Goal: Information Seeking & Learning: Check status

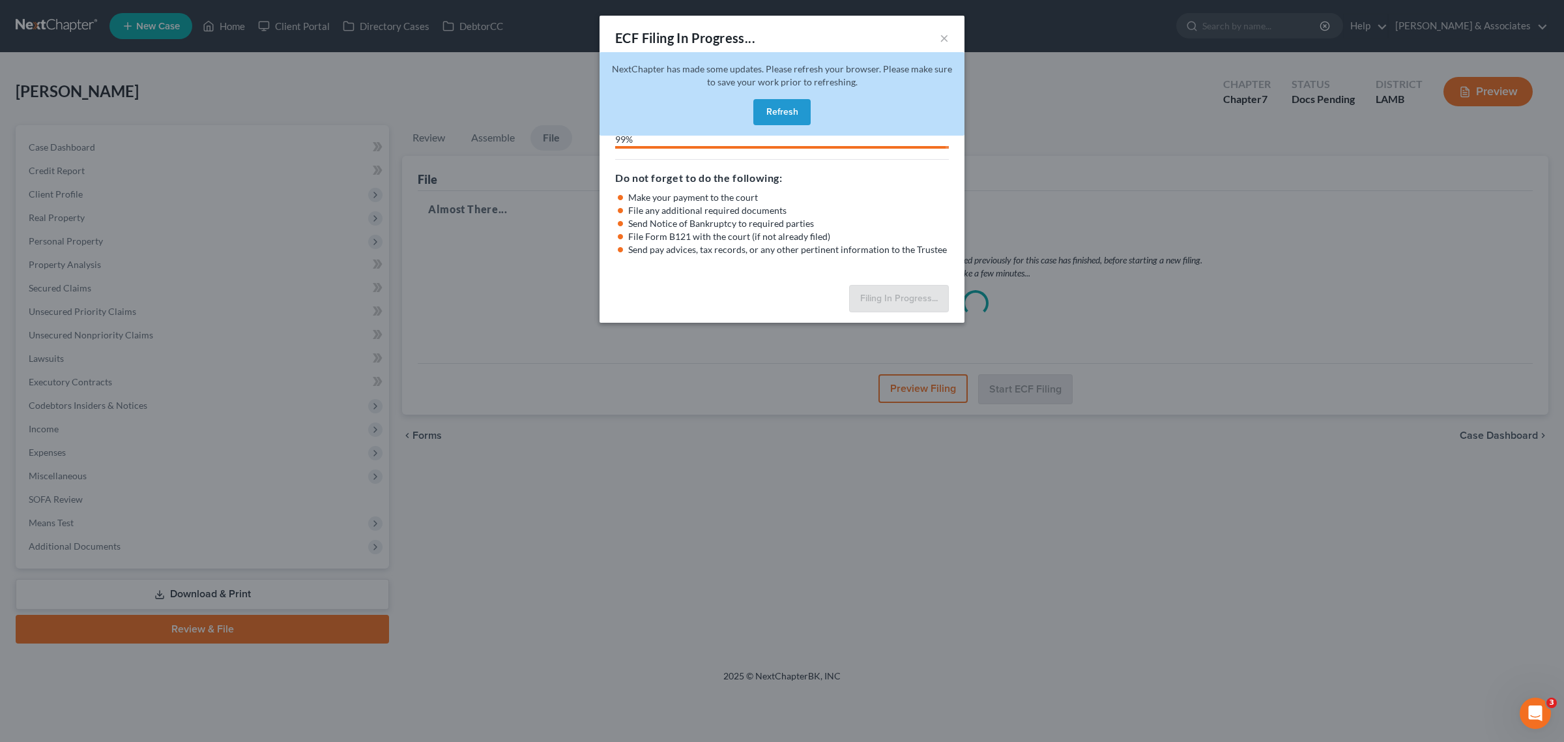
click at [770, 115] on button "Refresh" at bounding box center [781, 112] width 57 height 26
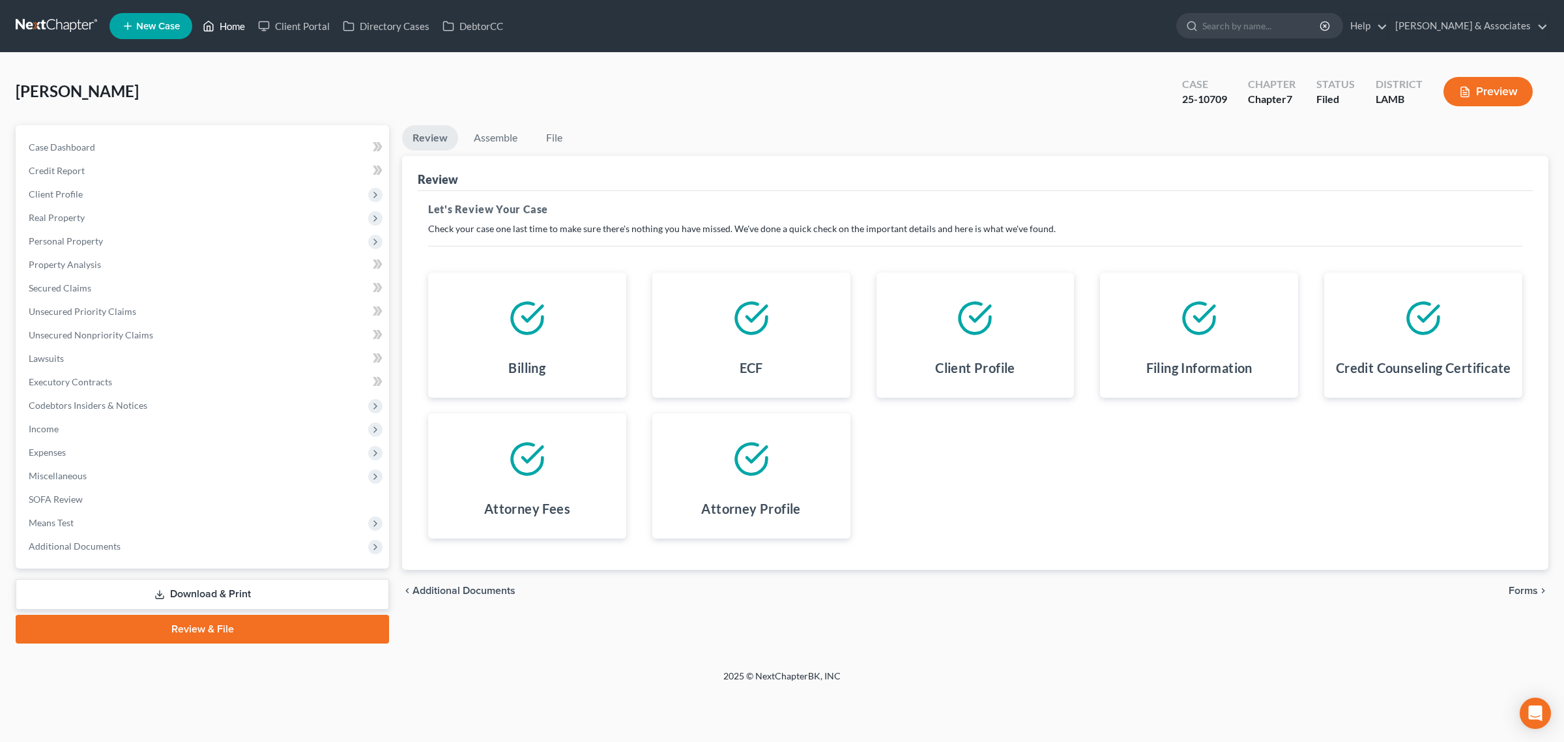
click at [222, 27] on link "Home" at bounding box center [223, 25] width 55 height 23
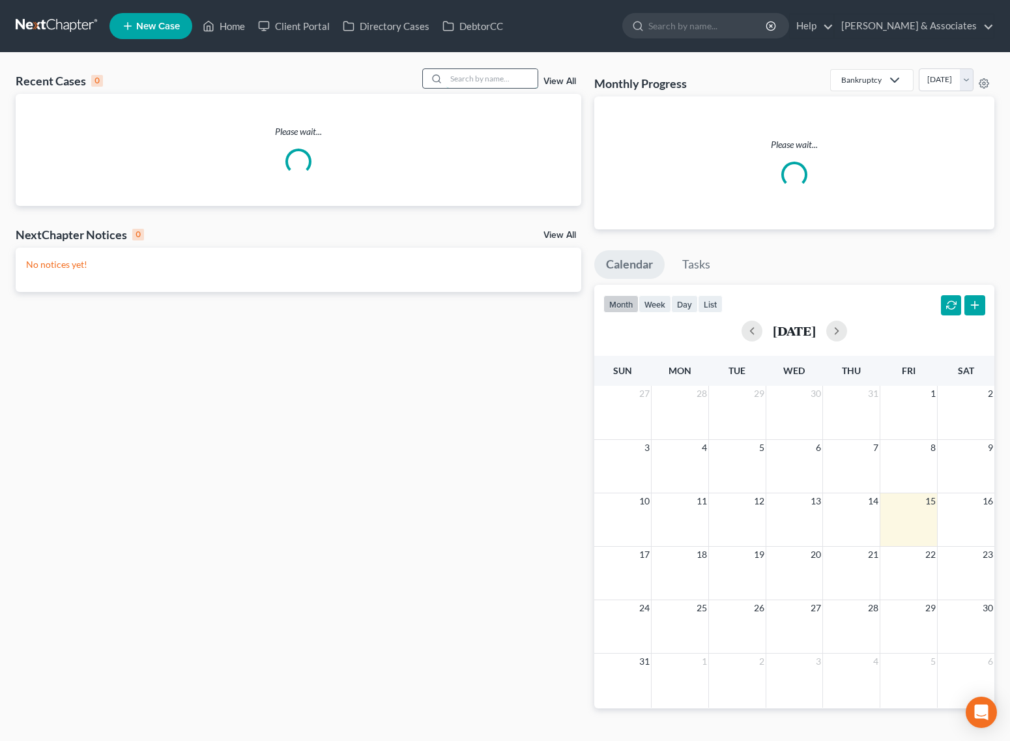
click at [460, 76] on input "search" at bounding box center [491, 78] width 91 height 19
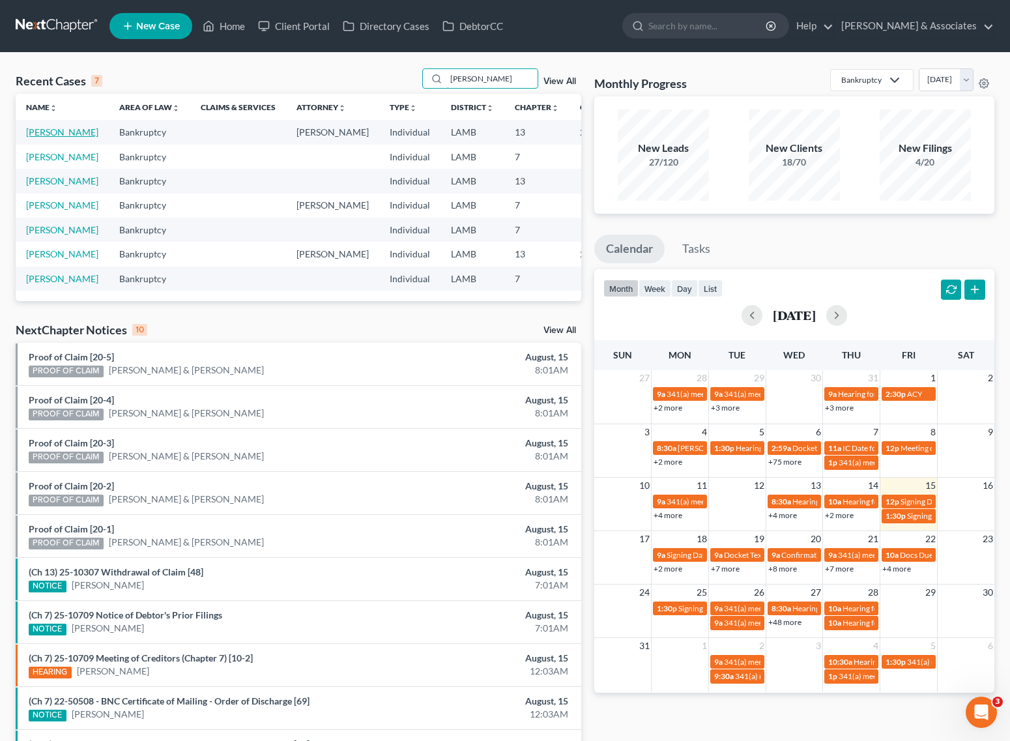
type input "HERNANDEZ"
click at [33, 132] on link "Hernandez, Chris" at bounding box center [62, 131] width 72 height 11
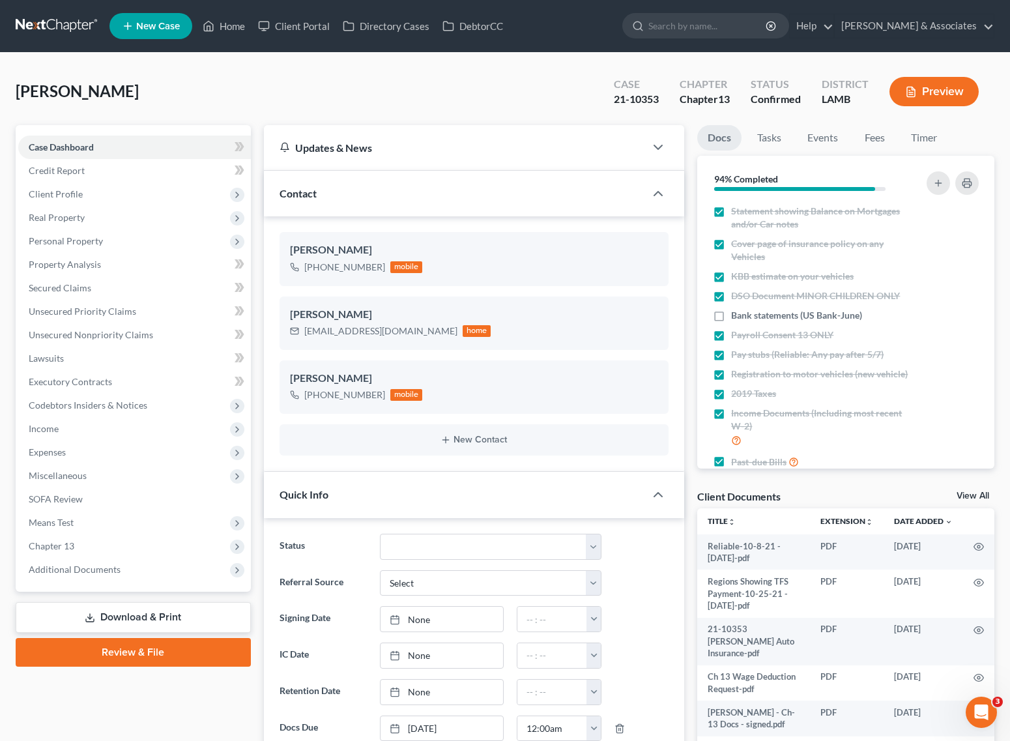
scroll to position [5387, 0]
click at [92, 560] on span "Additional Documents" at bounding box center [134, 569] width 233 height 23
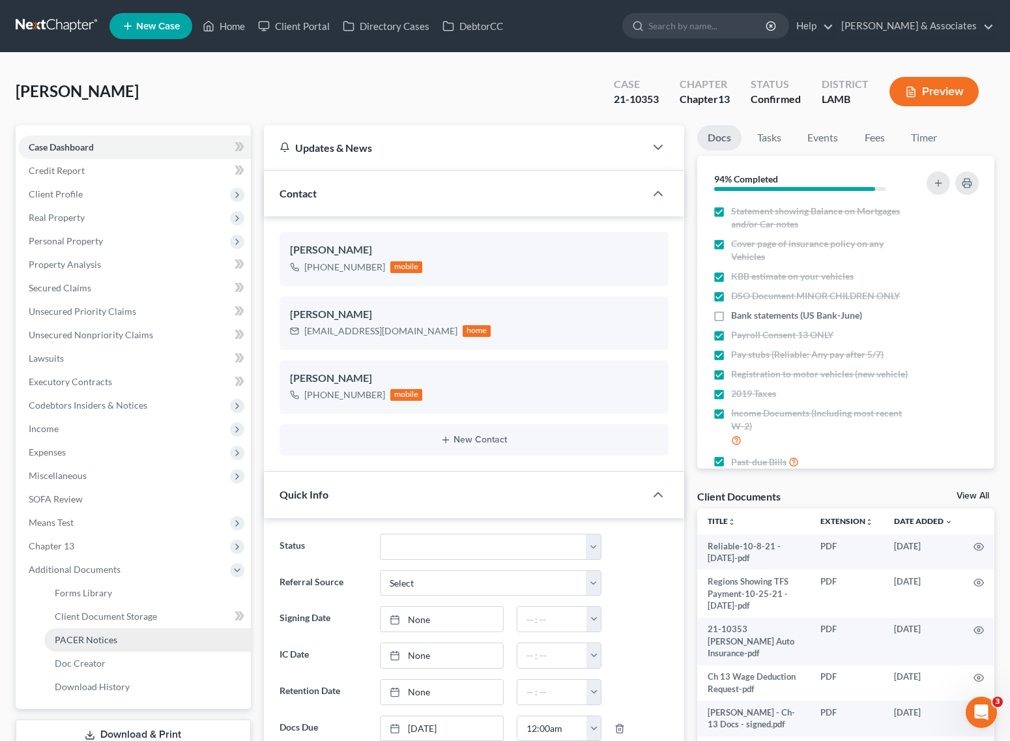
click at [101, 635] on span "PACER Notices" at bounding box center [86, 639] width 63 height 11
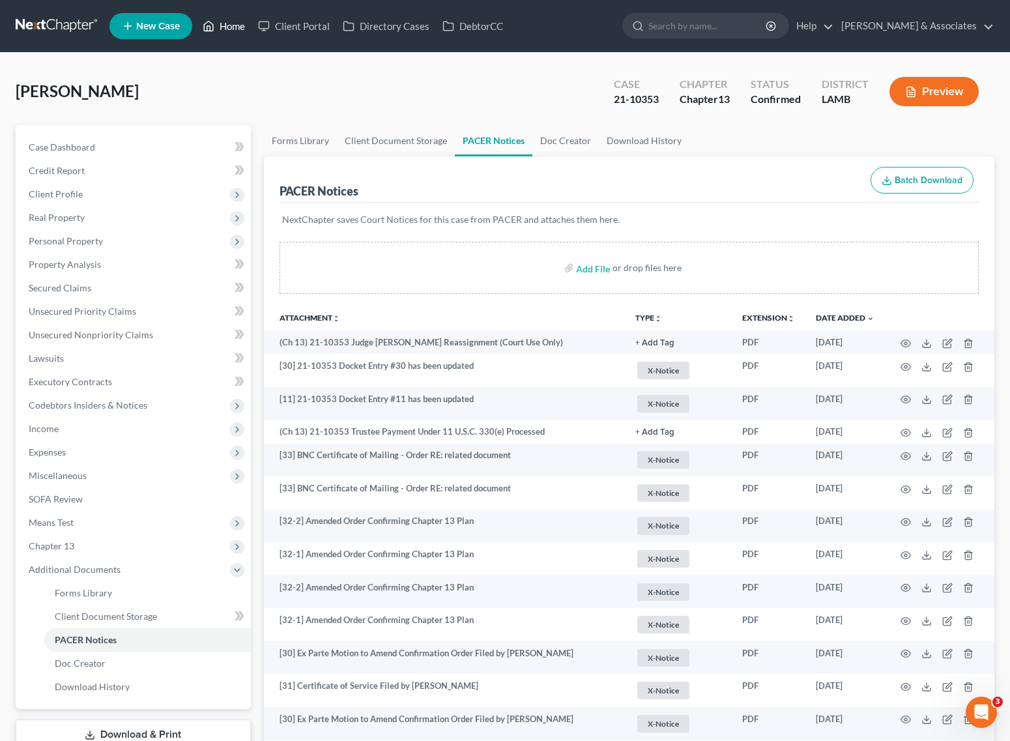
drag, startPoint x: 219, startPoint y: 25, endPoint x: 351, endPoint y: 82, distance: 143.6
click at [219, 25] on link "Home" at bounding box center [223, 25] width 55 height 23
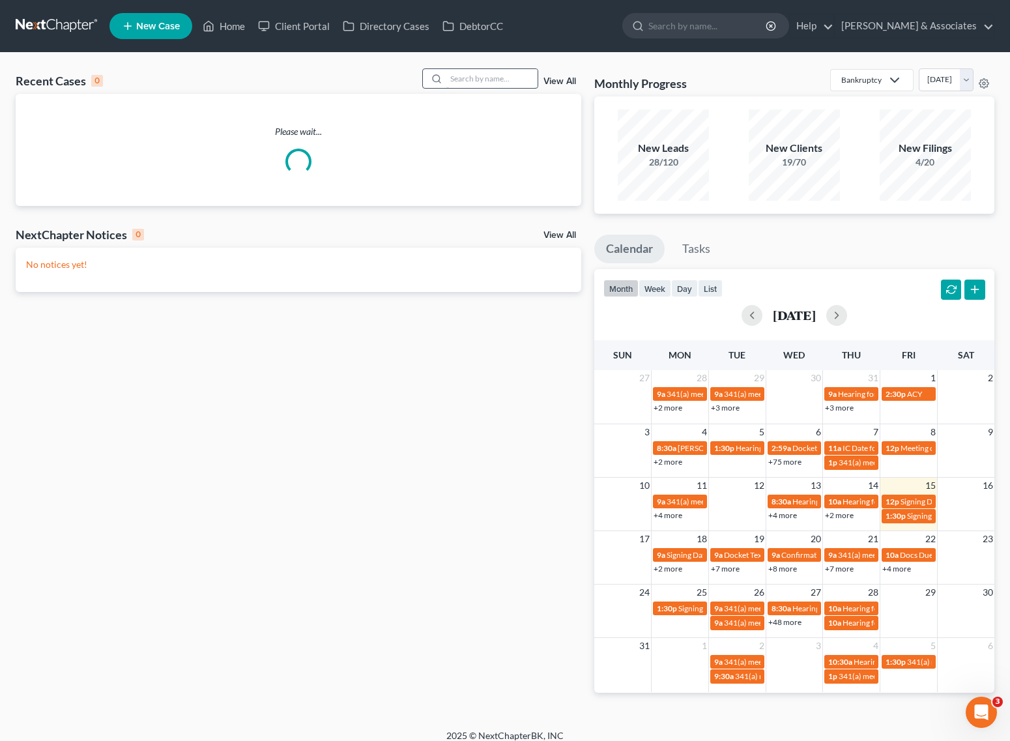
click at [499, 79] on input "search" at bounding box center [491, 78] width 91 height 19
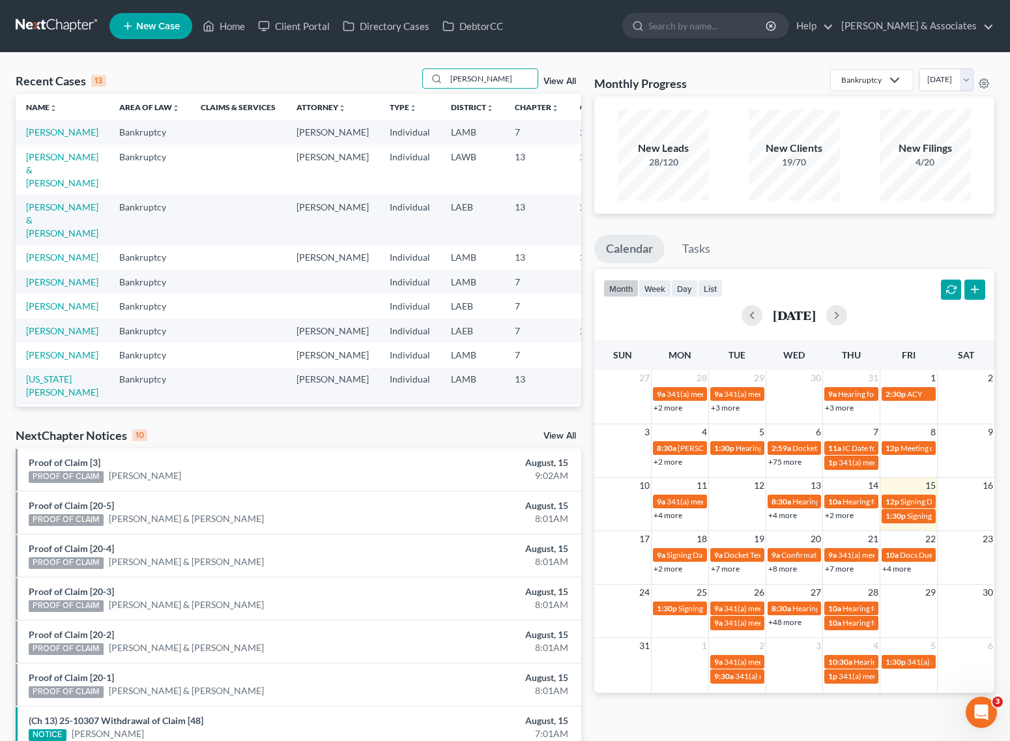
type input "dana"
click at [53, 138] on td "[PERSON_NAME]" at bounding box center [62, 132] width 93 height 24
click at [56, 134] on link "[PERSON_NAME]" at bounding box center [62, 131] width 72 height 11
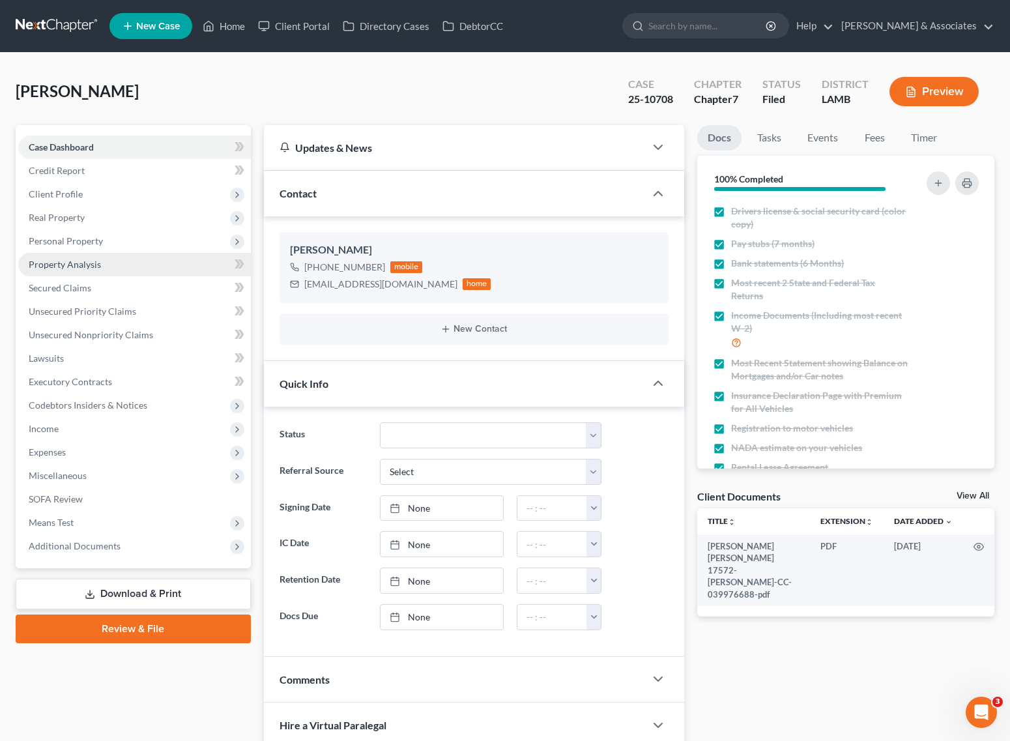
click at [60, 262] on span "Property Analysis" at bounding box center [65, 264] width 72 height 11
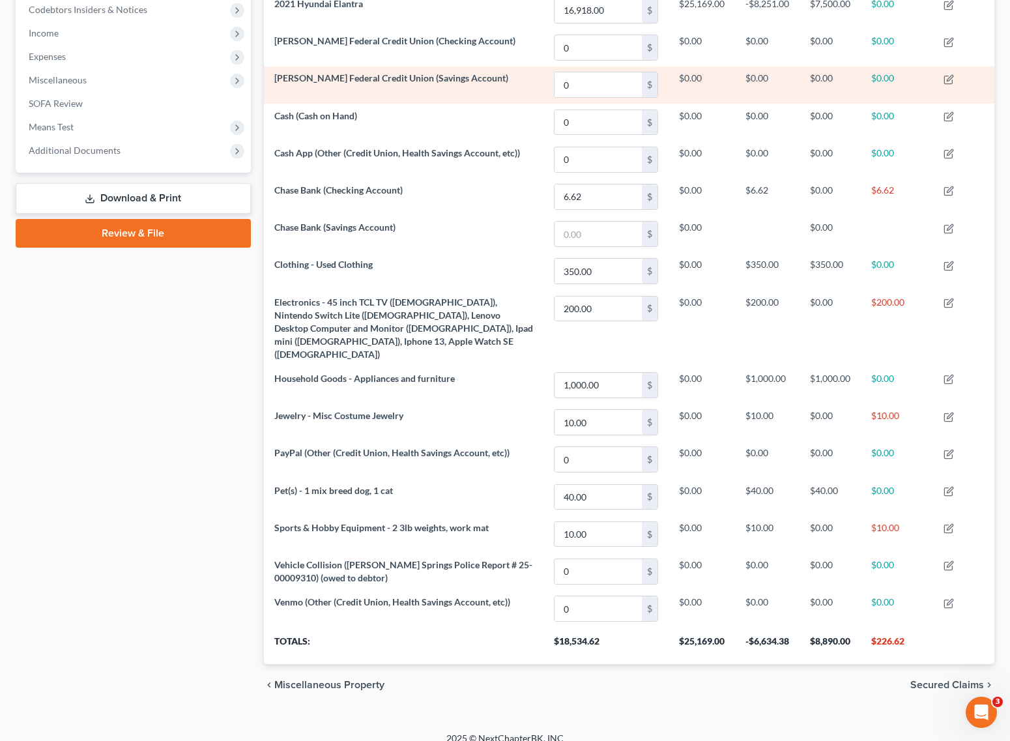
scroll to position [401, 0]
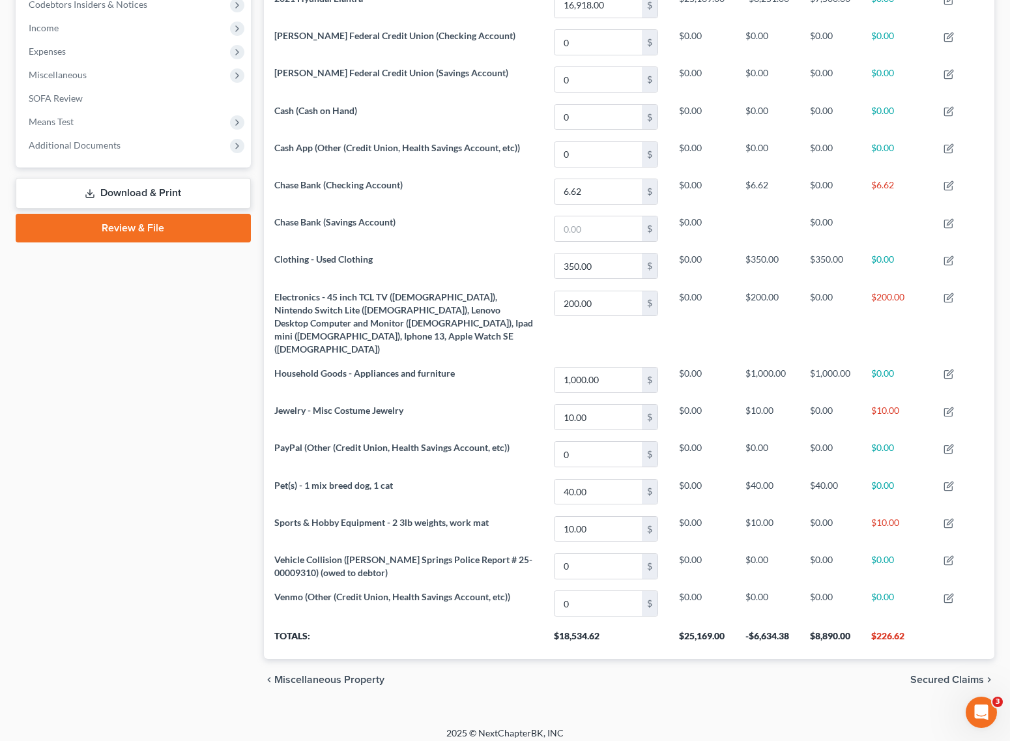
click at [128, 468] on div "Case Dashboard Payments Invoices Payments Payments Credit Report Client Profile" at bounding box center [133, 212] width 248 height 976
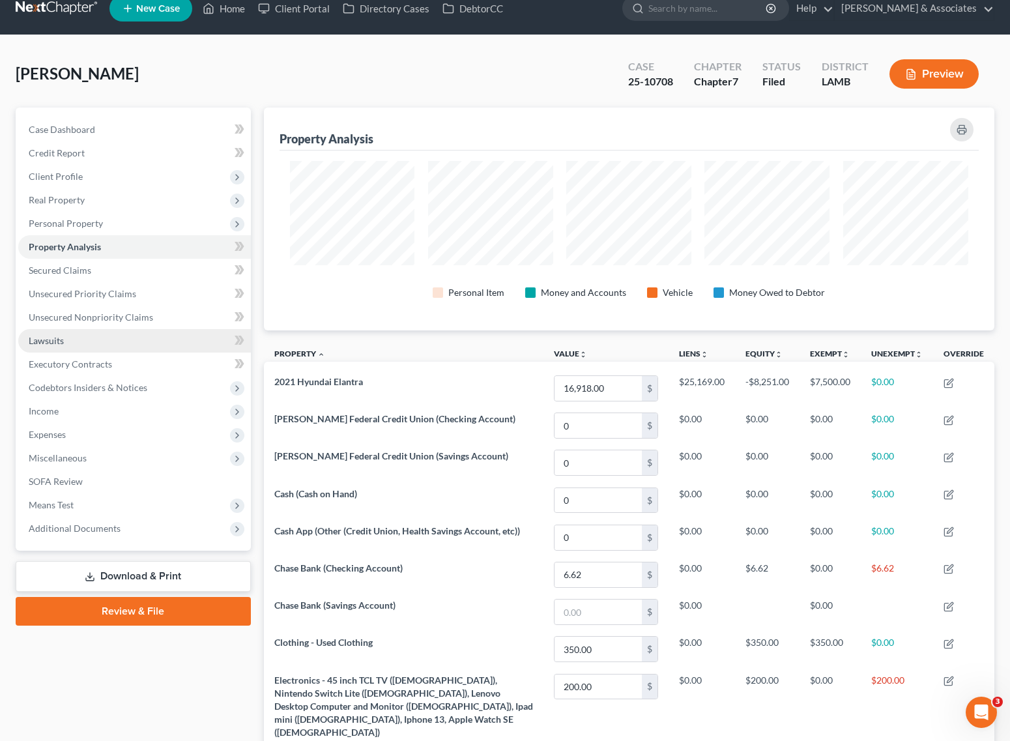
scroll to position [0, 0]
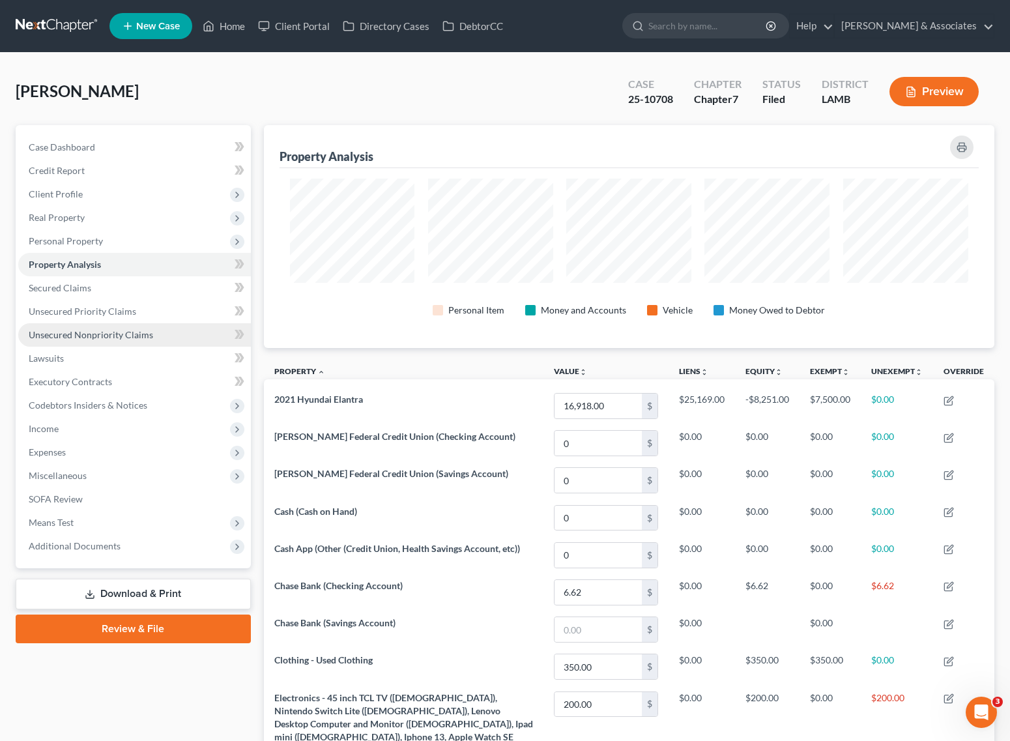
click at [85, 333] on span "Unsecured Nonpriority Claims" at bounding box center [91, 334] width 124 height 11
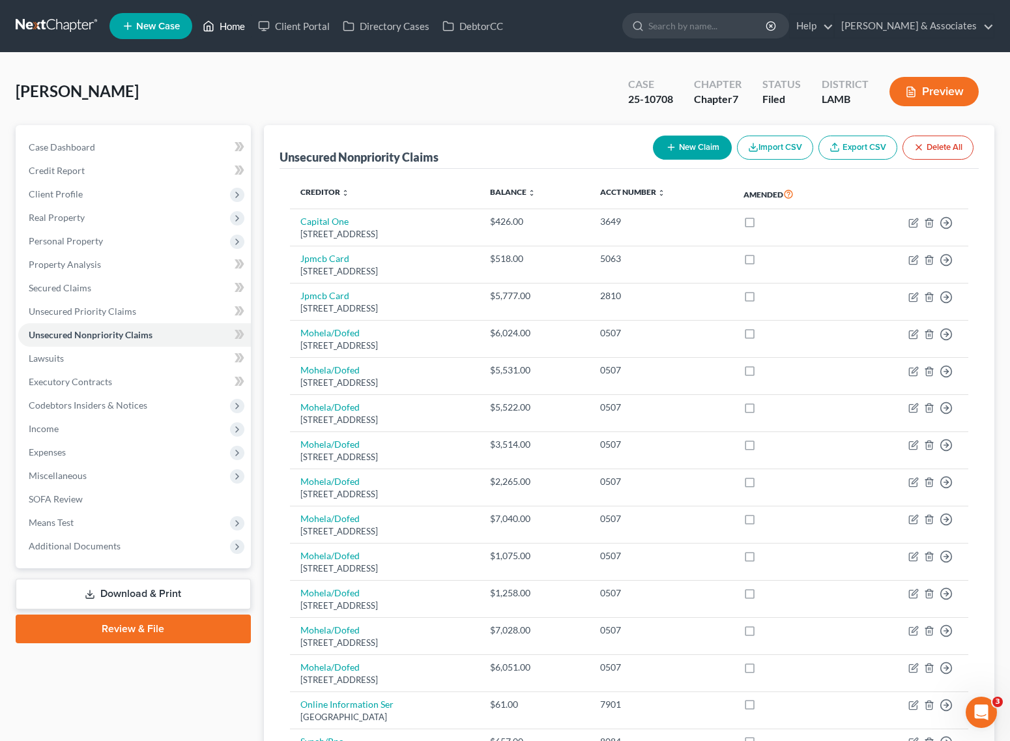
click at [220, 25] on link "Home" at bounding box center [223, 25] width 55 height 23
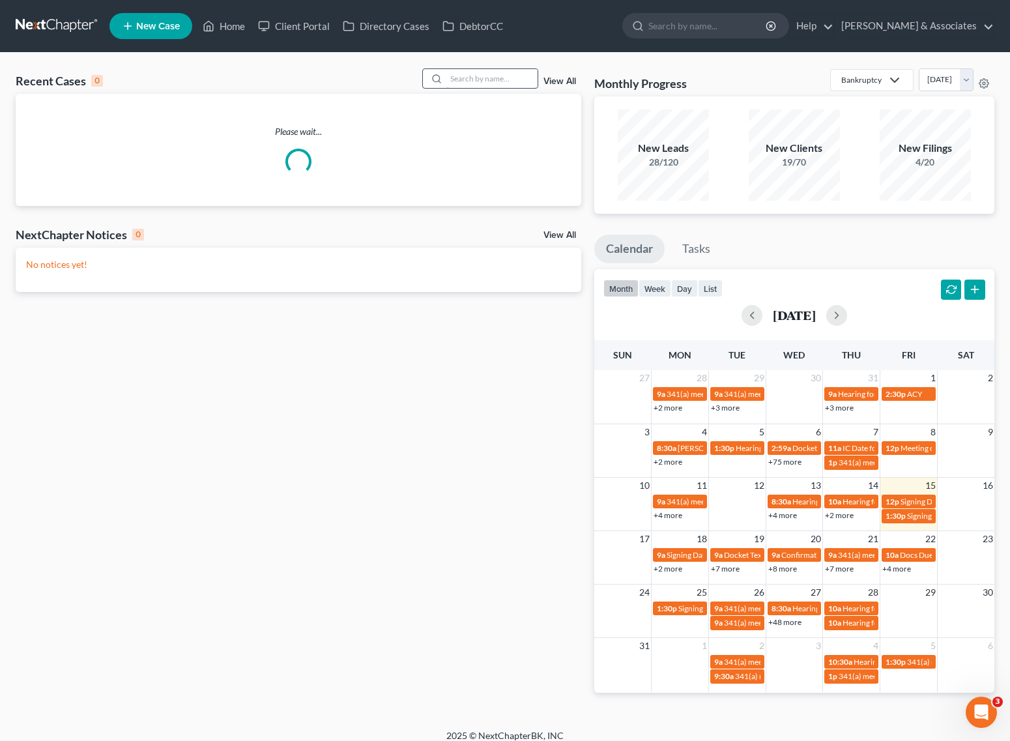
click at [464, 86] on input "search" at bounding box center [491, 78] width 91 height 19
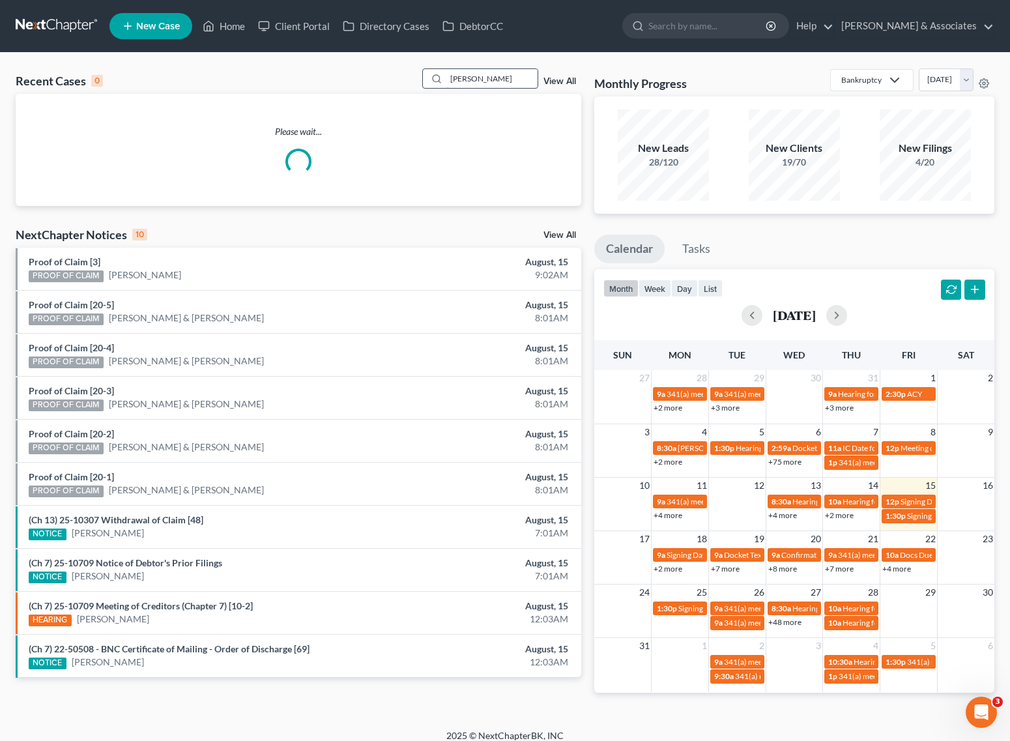
type input "jenkins"
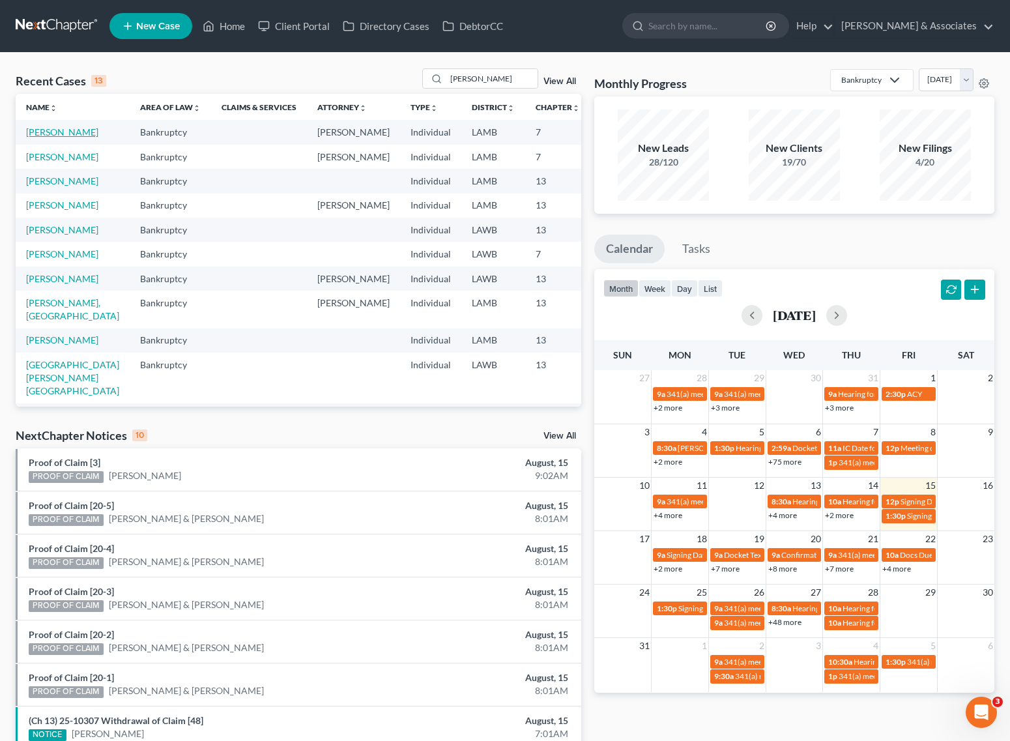
click at [40, 132] on link "[PERSON_NAME]" at bounding box center [62, 131] width 72 height 11
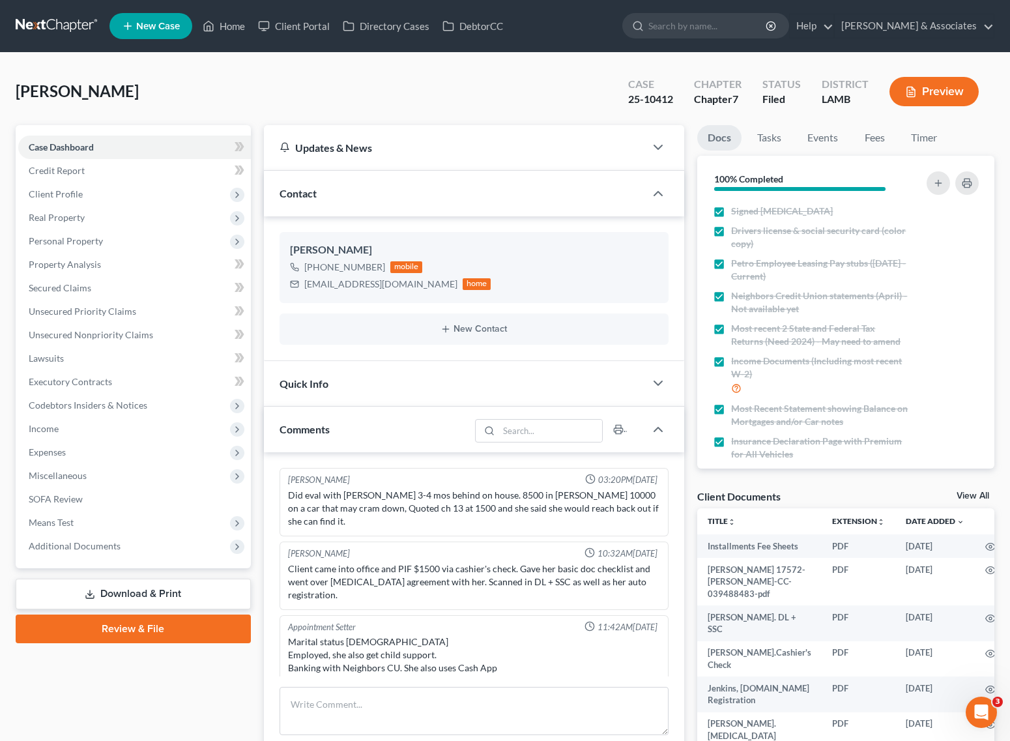
scroll to position [2096, 0]
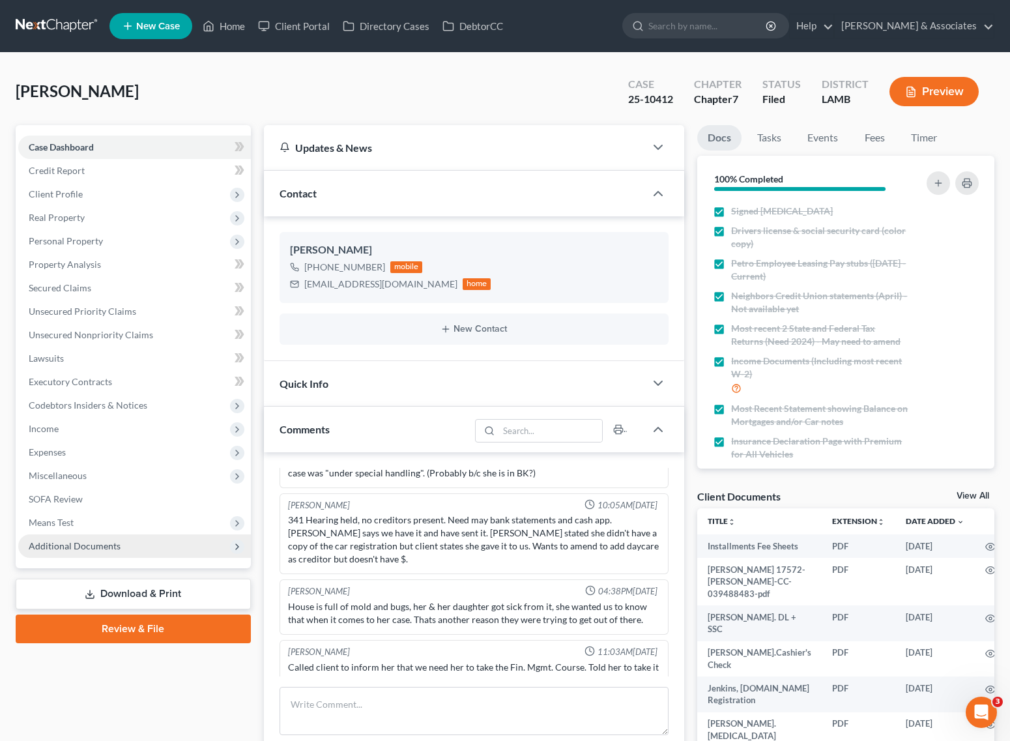
click at [80, 538] on span "Additional Documents" at bounding box center [134, 545] width 233 height 23
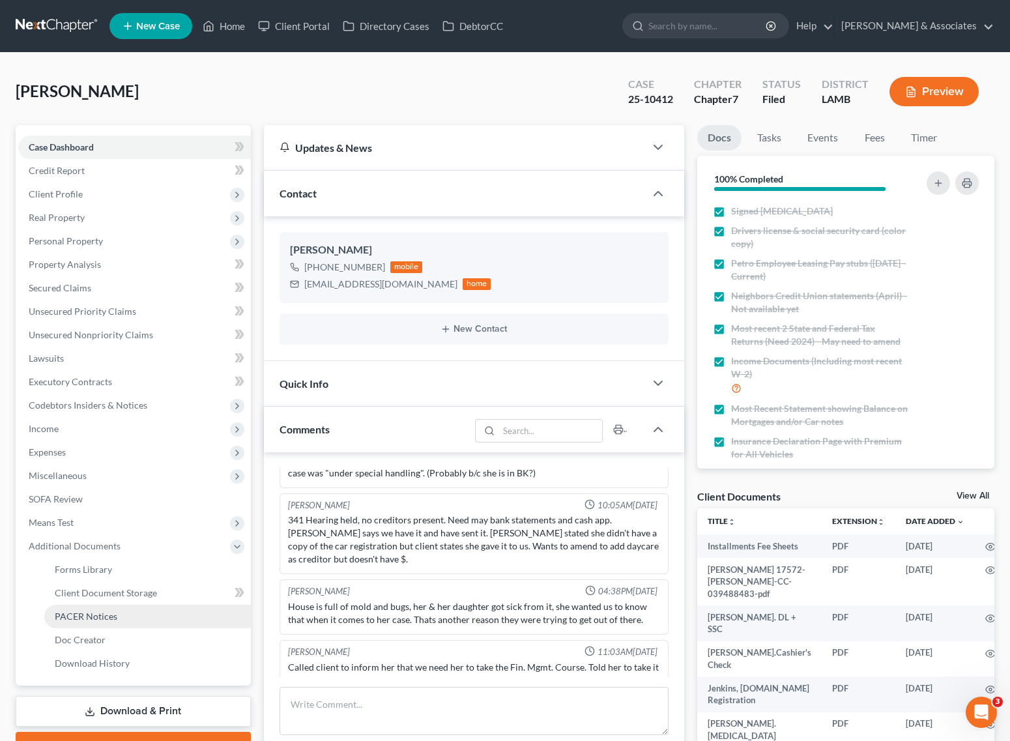
click at [68, 608] on link "PACER Notices" at bounding box center [147, 616] width 207 height 23
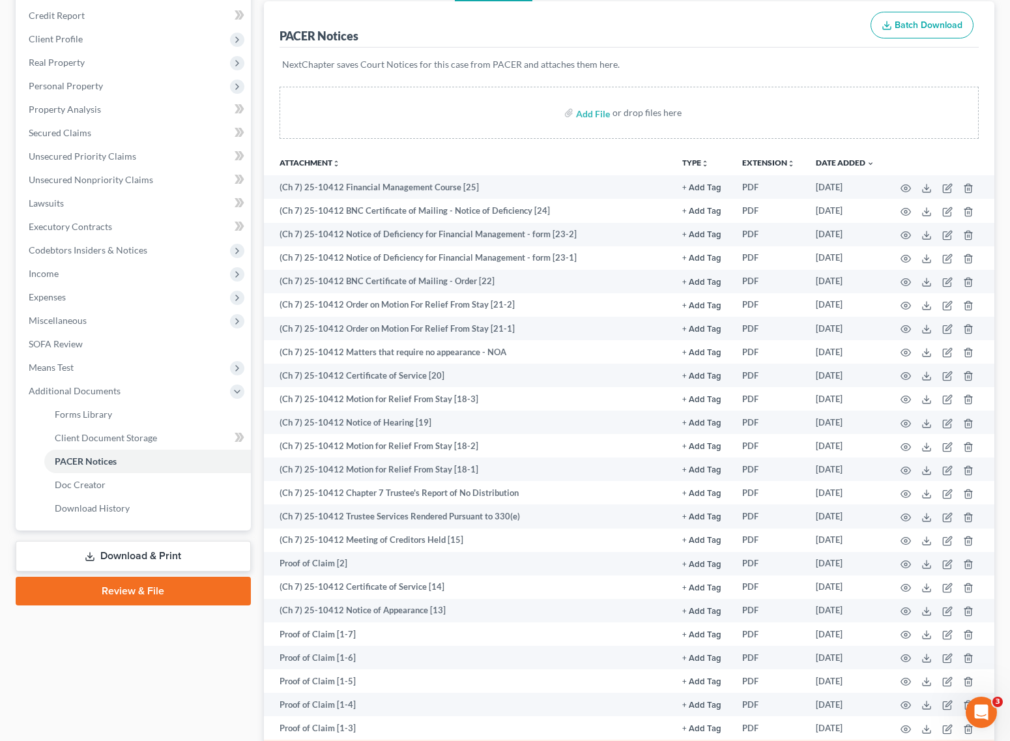
scroll to position [152, 0]
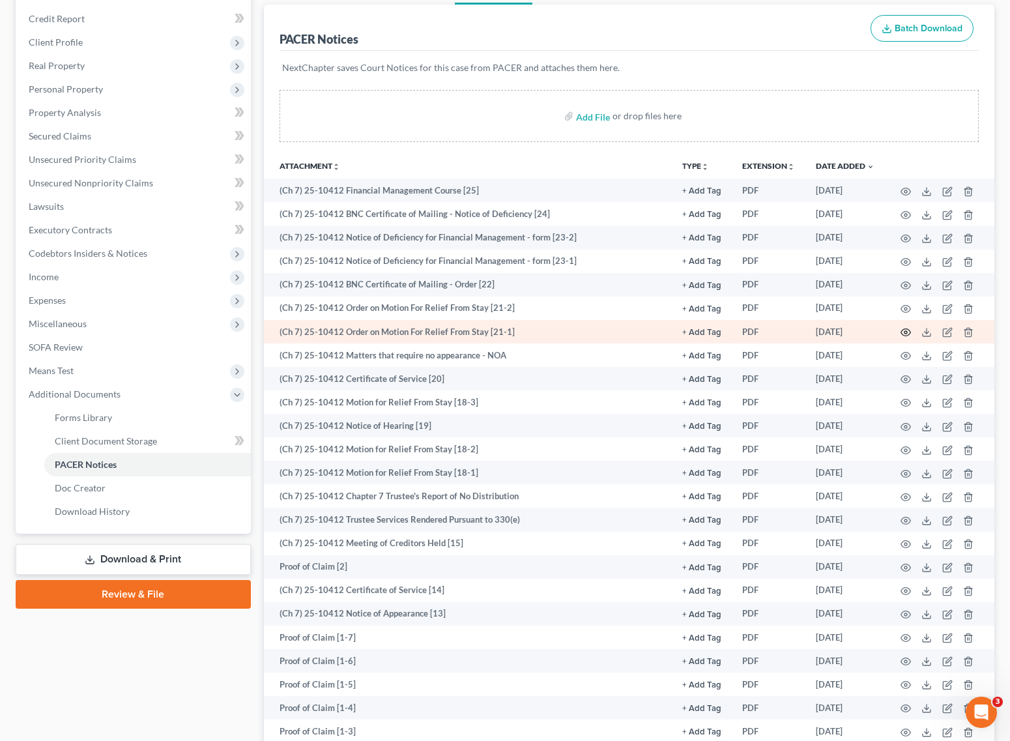
click at [910, 332] on icon "button" at bounding box center [906, 332] width 10 height 7
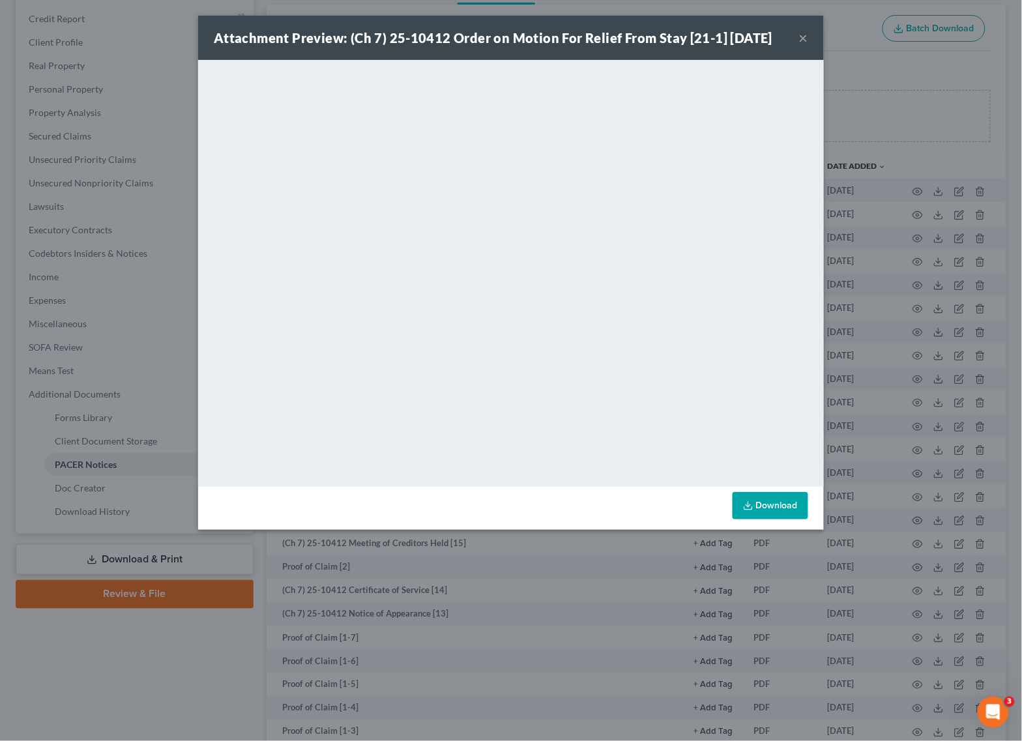
click at [798, 33] on div "Attachment Preview: (Ch 7) 25-10412 Order on Motion For Relief From Stay [21-1]…" at bounding box center [511, 38] width 626 height 44
click at [803, 36] on button "×" at bounding box center [803, 38] width 9 height 16
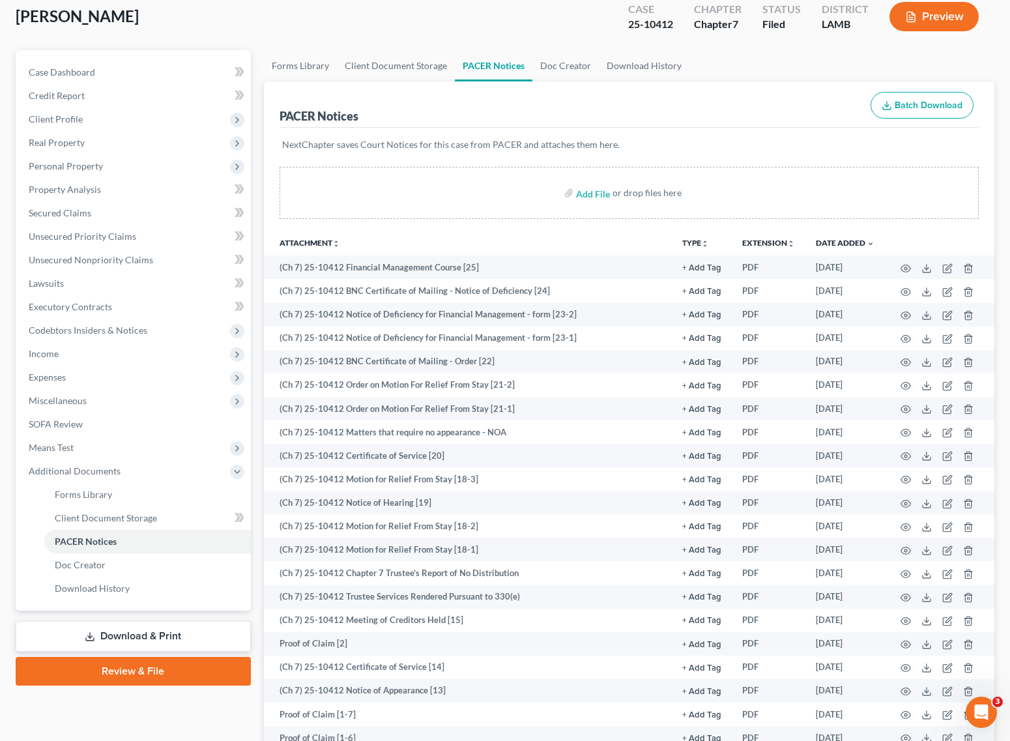
scroll to position [0, 0]
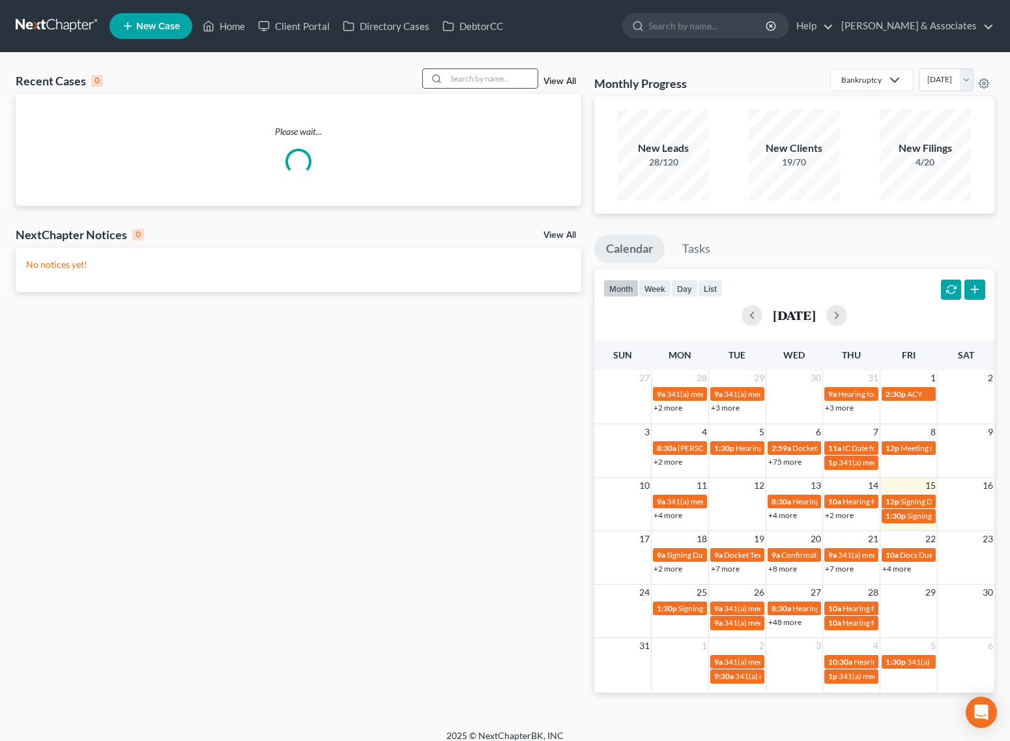
click at [493, 82] on input "search" at bounding box center [491, 78] width 91 height 19
type input "[PERSON_NAME]"
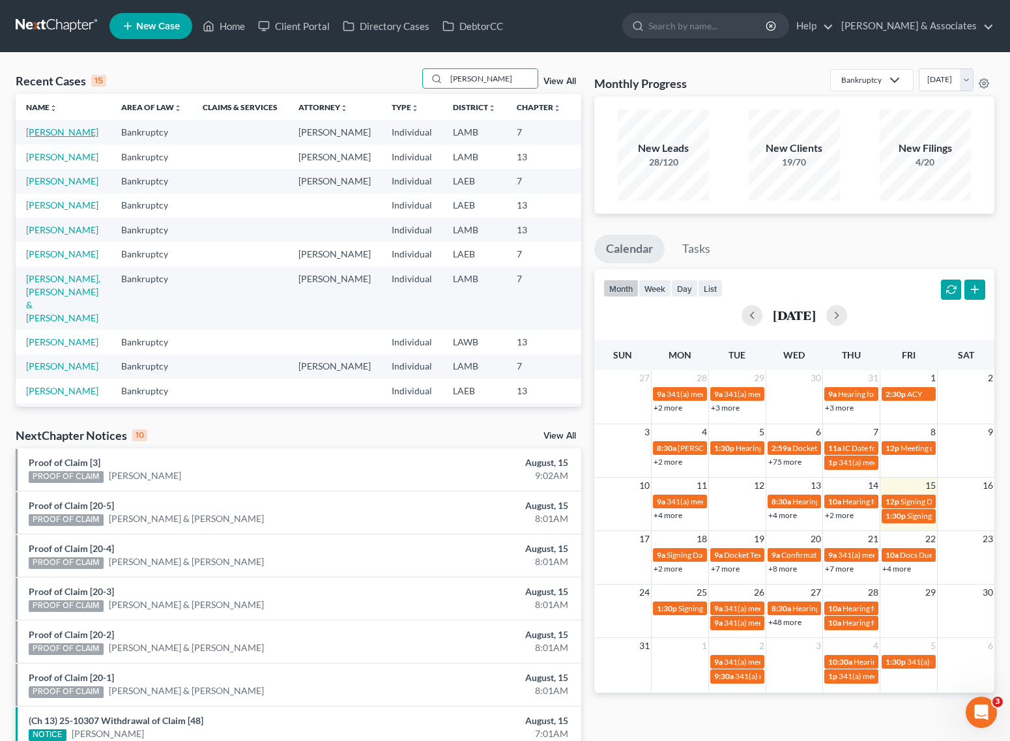
click at [36, 135] on link "[PERSON_NAME]" at bounding box center [62, 131] width 72 height 11
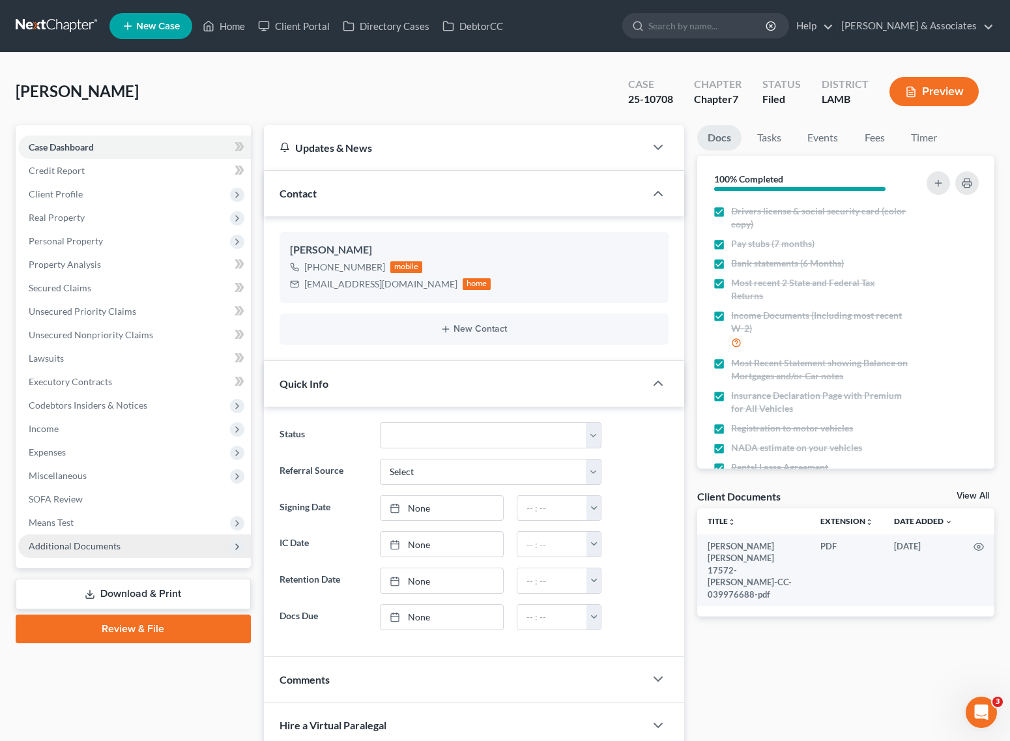
click at [70, 543] on span "Additional Documents" at bounding box center [75, 545] width 92 height 11
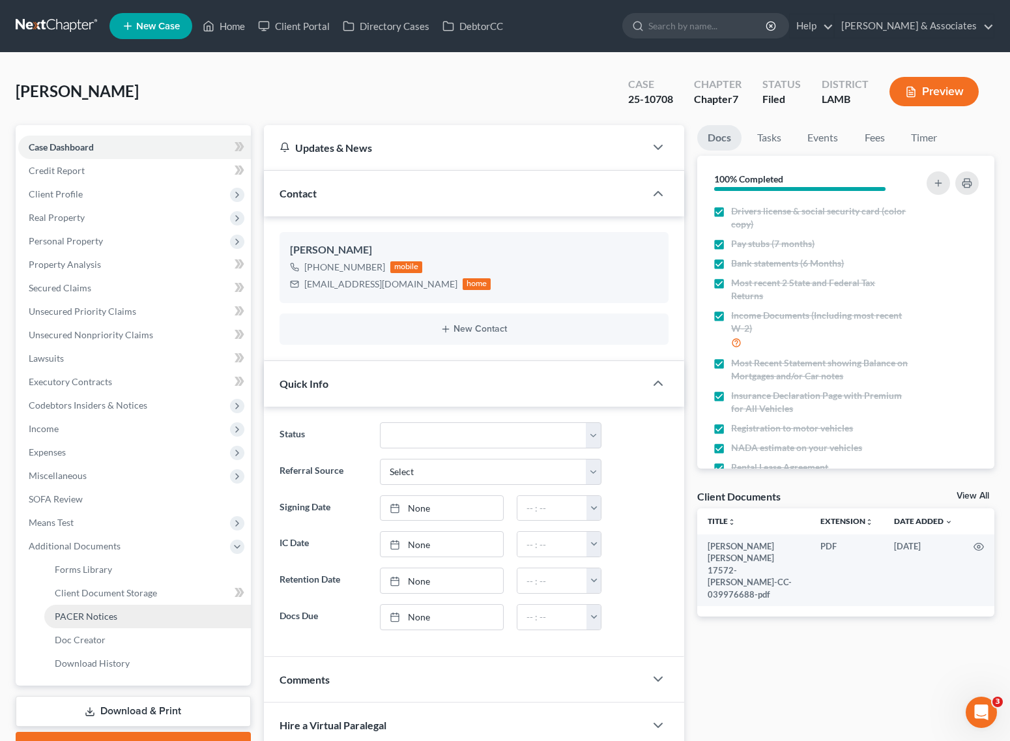
click at [80, 621] on link "PACER Notices" at bounding box center [147, 616] width 207 height 23
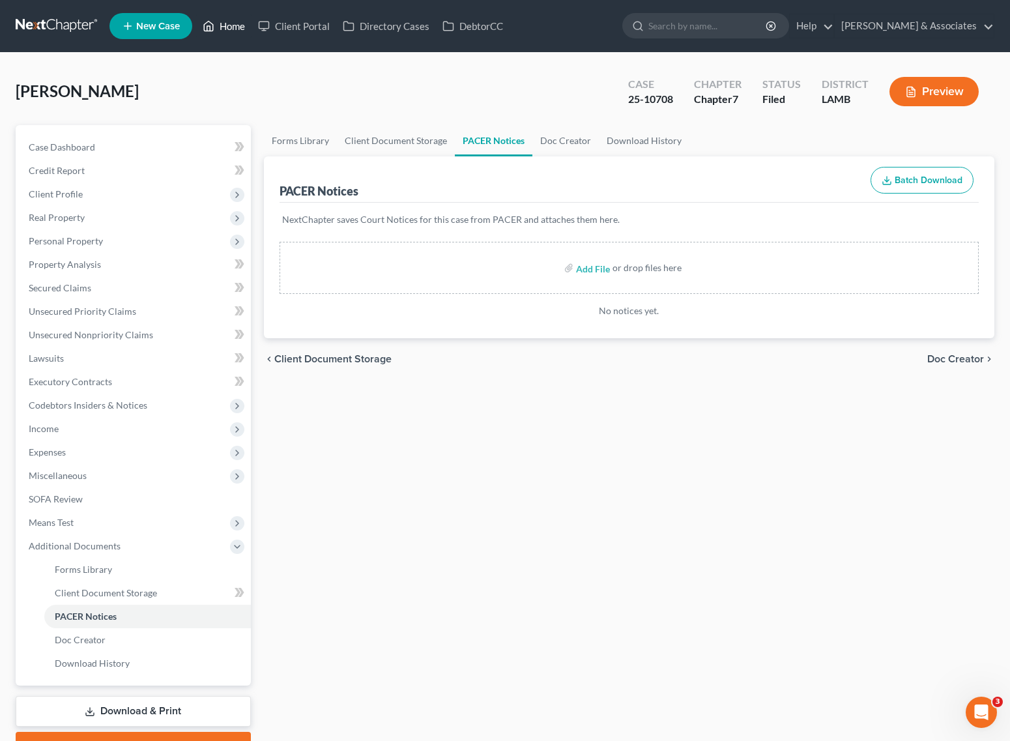
click at [210, 24] on icon at bounding box center [209, 26] width 12 height 16
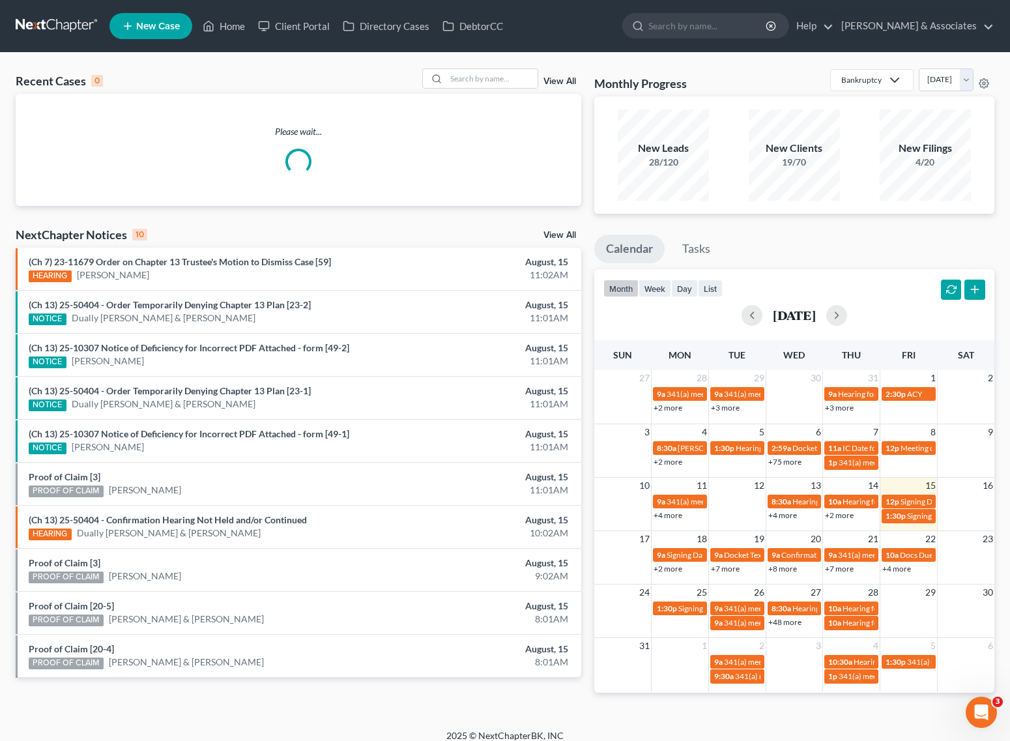
click at [468, 60] on div "Recent Cases 0 View All Please wait... NextChapter Notices 10 View All (Ch 7) 2…" at bounding box center [505, 391] width 1010 height 676
click at [489, 85] on input "search" at bounding box center [491, 78] width 91 height 19
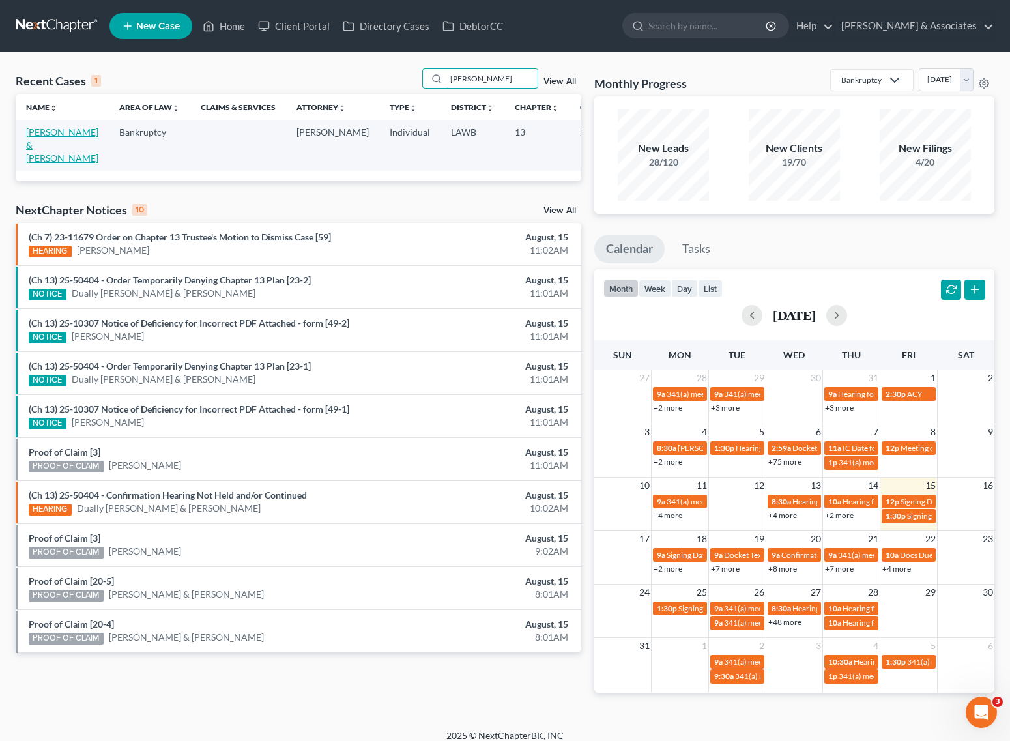
type input "carrell"
click at [36, 141] on link "[PERSON_NAME] & [PERSON_NAME]" at bounding box center [62, 144] width 72 height 37
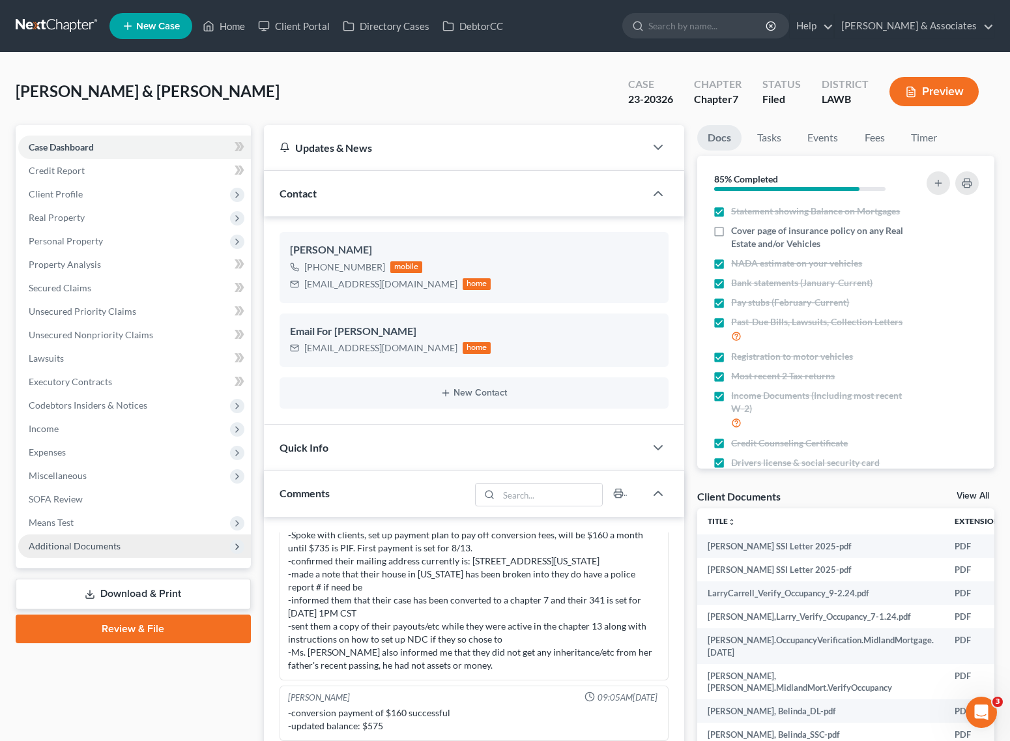
scroll to position [177, 0]
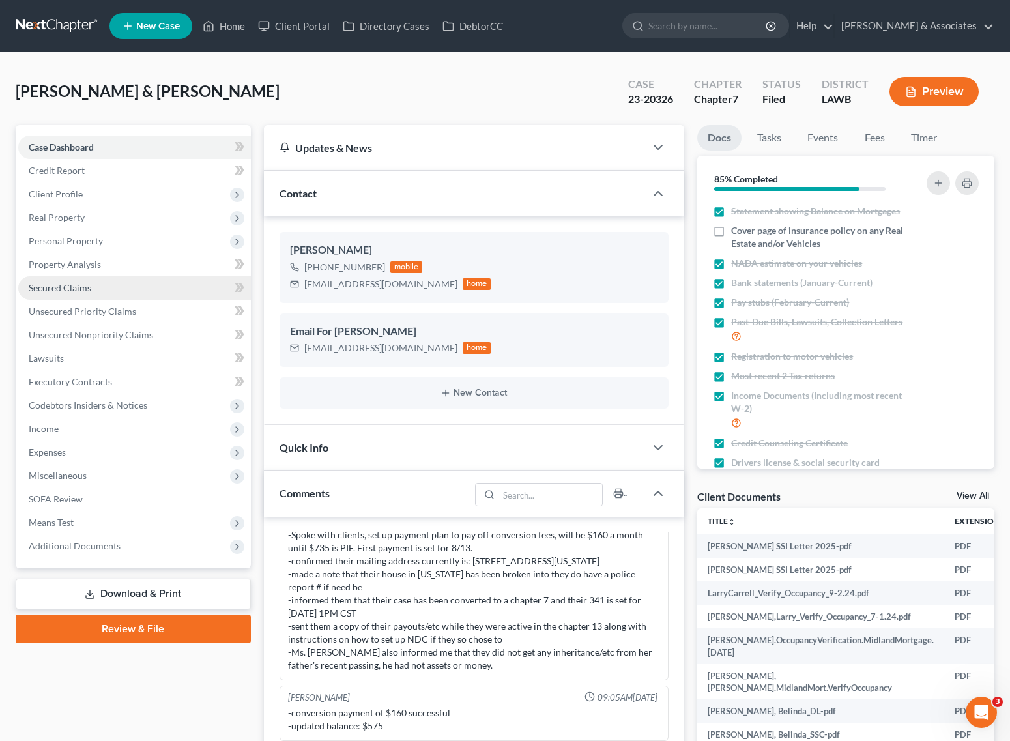
click at [72, 291] on span "Secured Claims" at bounding box center [60, 287] width 63 height 11
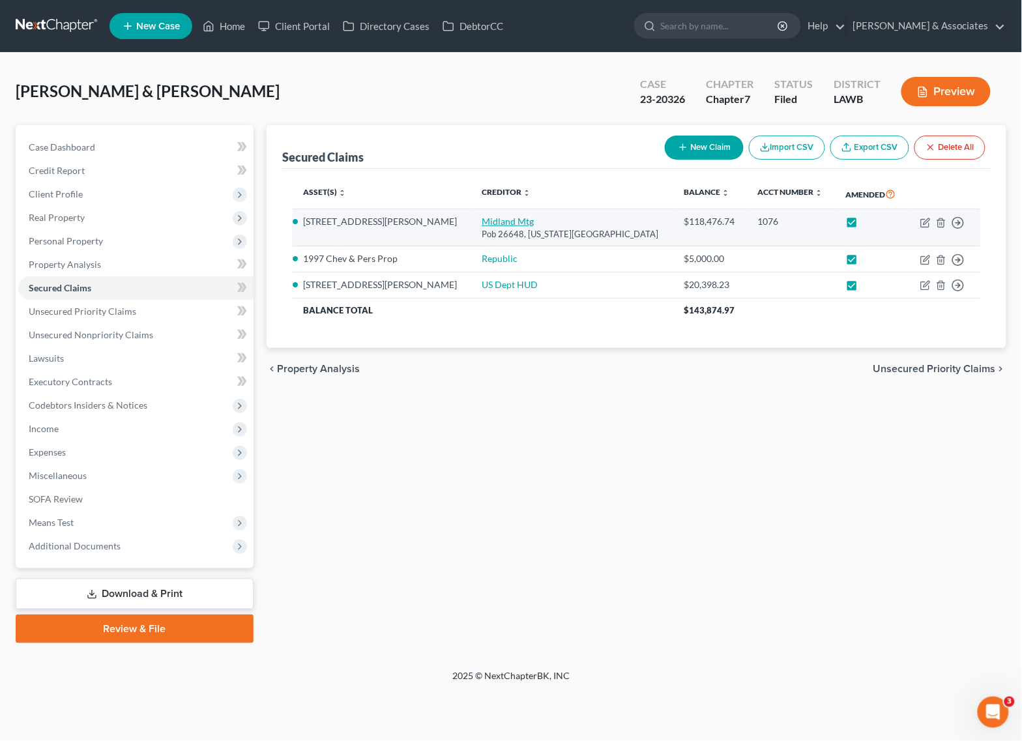
click at [482, 220] on link "Midland Mtg" at bounding box center [508, 221] width 52 height 11
select select "37"
select select "0"
select select "4"
select select "0"
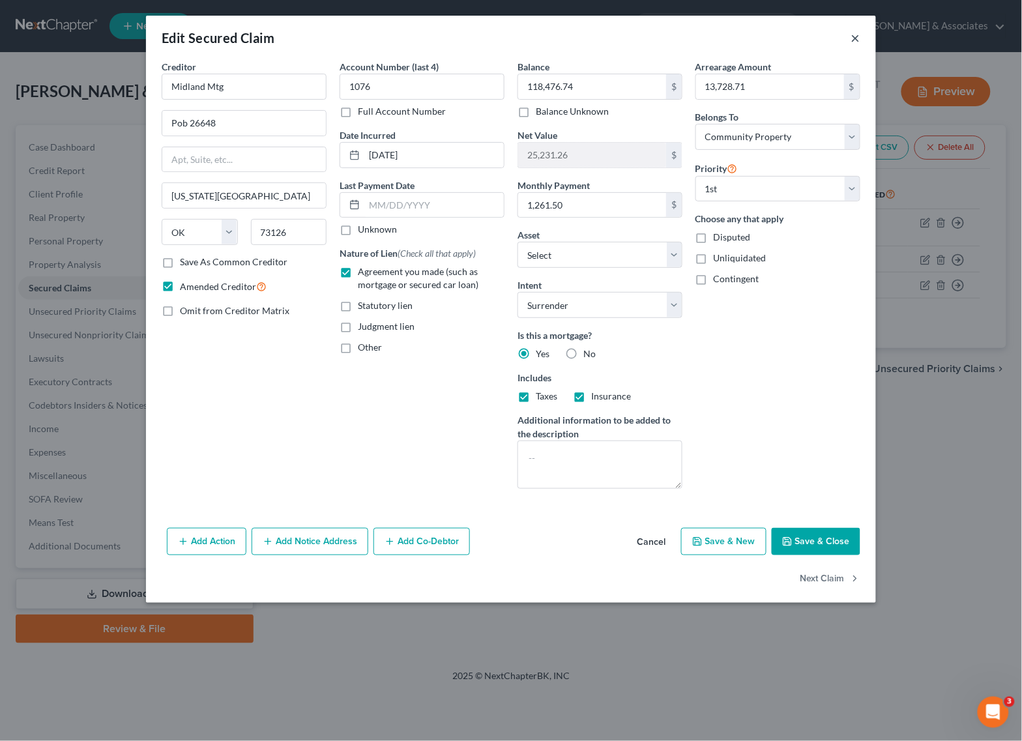
click at [856, 41] on button "×" at bounding box center [855, 38] width 9 height 16
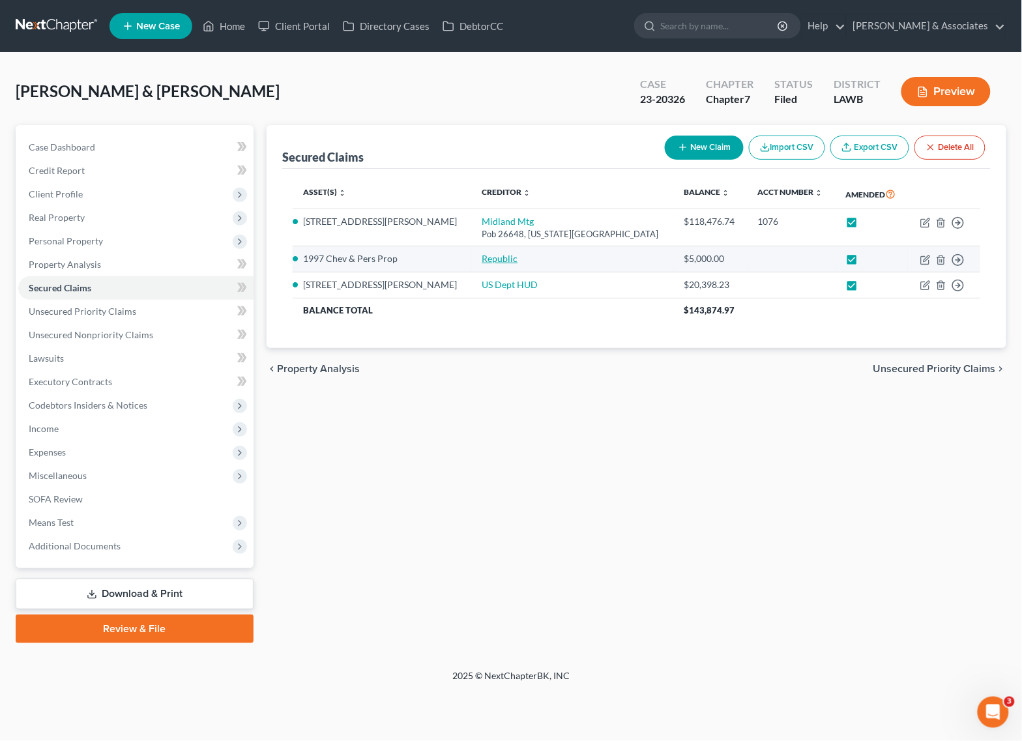
click at [482, 254] on link "Republic" at bounding box center [500, 258] width 36 height 11
select select "0"
select select "4"
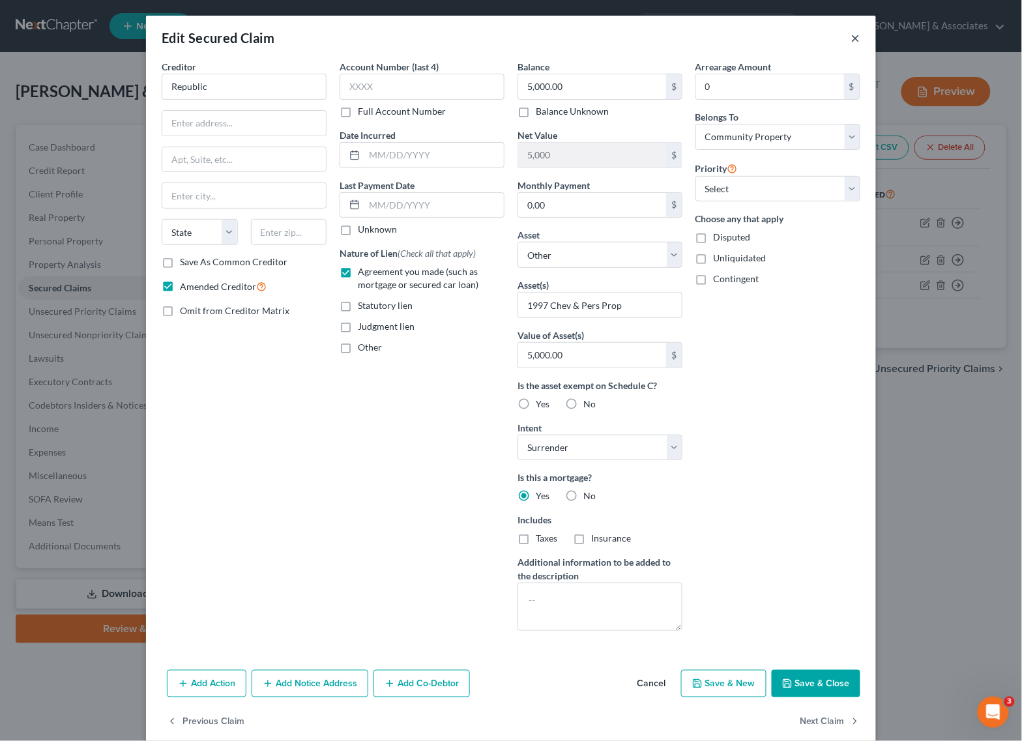
click at [854, 34] on div "Edit Secured Claim ×" at bounding box center [511, 38] width 730 height 44
click at [851, 38] on button "×" at bounding box center [855, 38] width 9 height 16
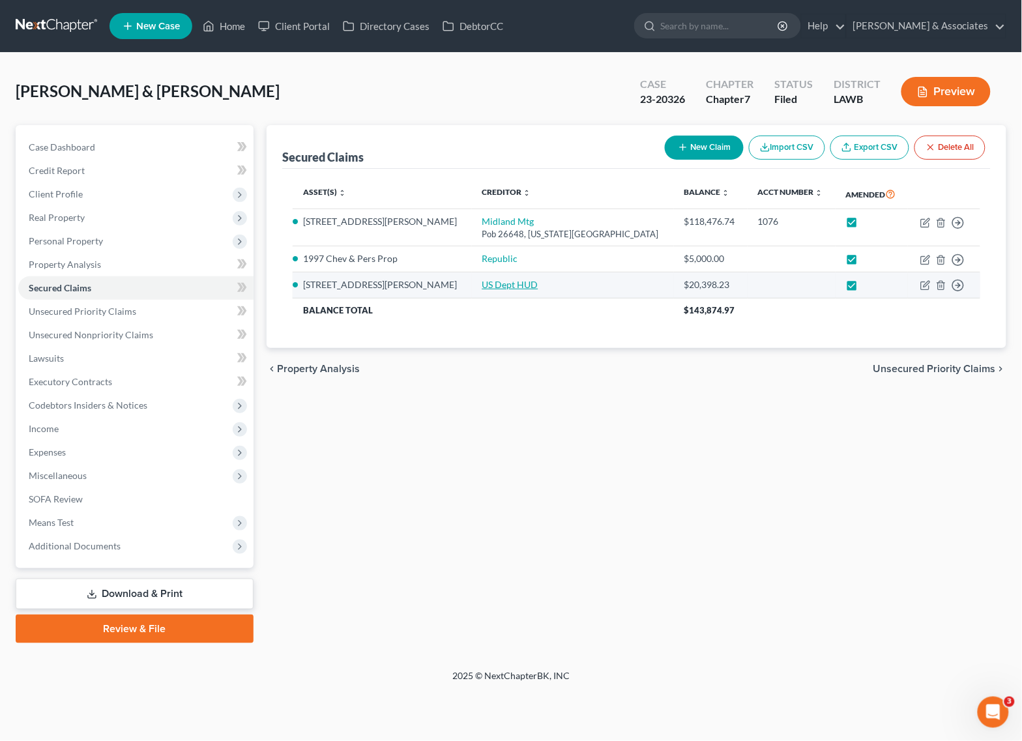
click at [482, 287] on link "US Dept HUD" at bounding box center [510, 284] width 56 height 11
select select "6"
select select "0"
select select "3"
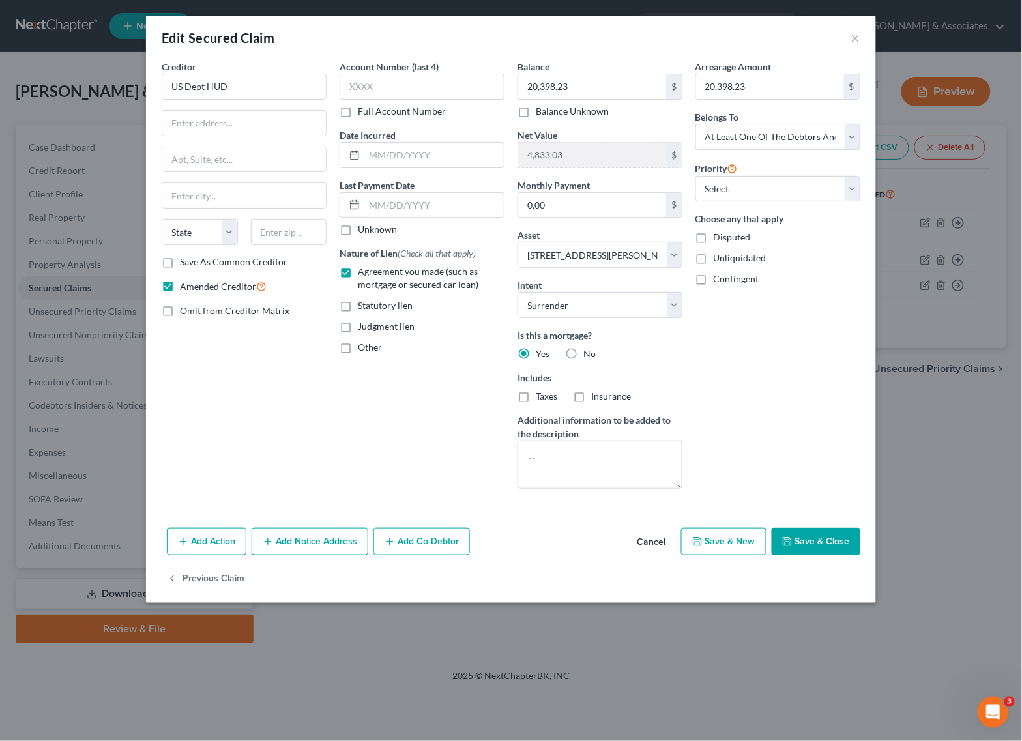
click at [848, 36] on div "Edit Secured Claim ×" at bounding box center [511, 38] width 730 height 44
click at [856, 37] on button "×" at bounding box center [855, 38] width 9 height 16
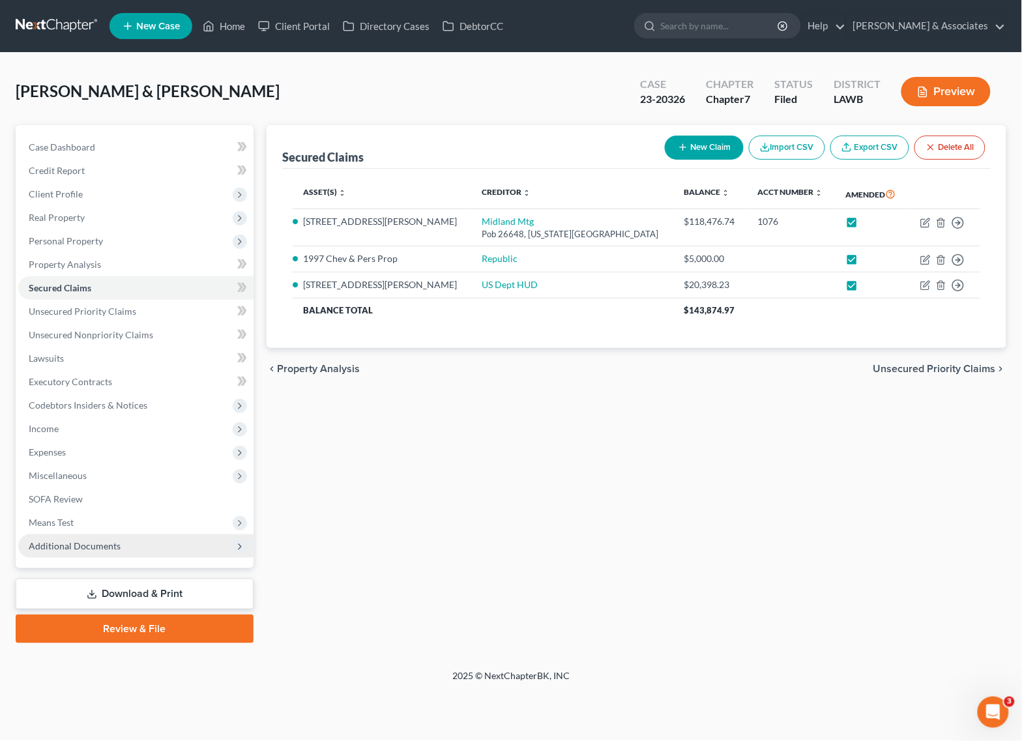
click at [95, 555] on span "Additional Documents" at bounding box center [135, 545] width 235 height 23
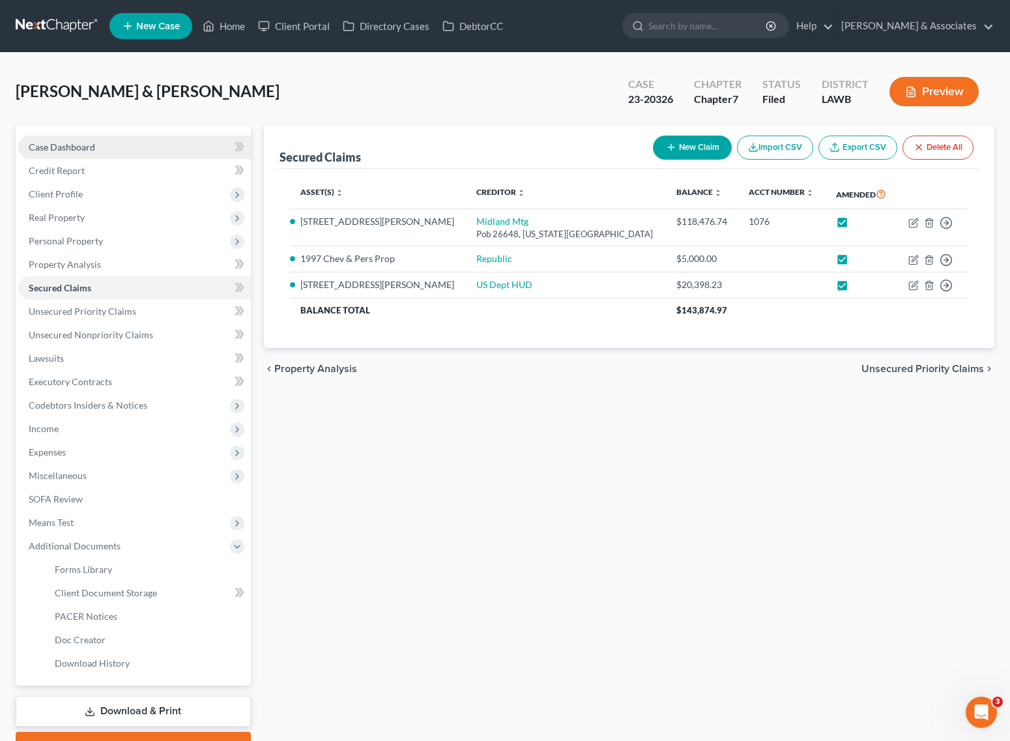
click at [85, 147] on span "Case Dashboard" at bounding box center [62, 146] width 66 height 11
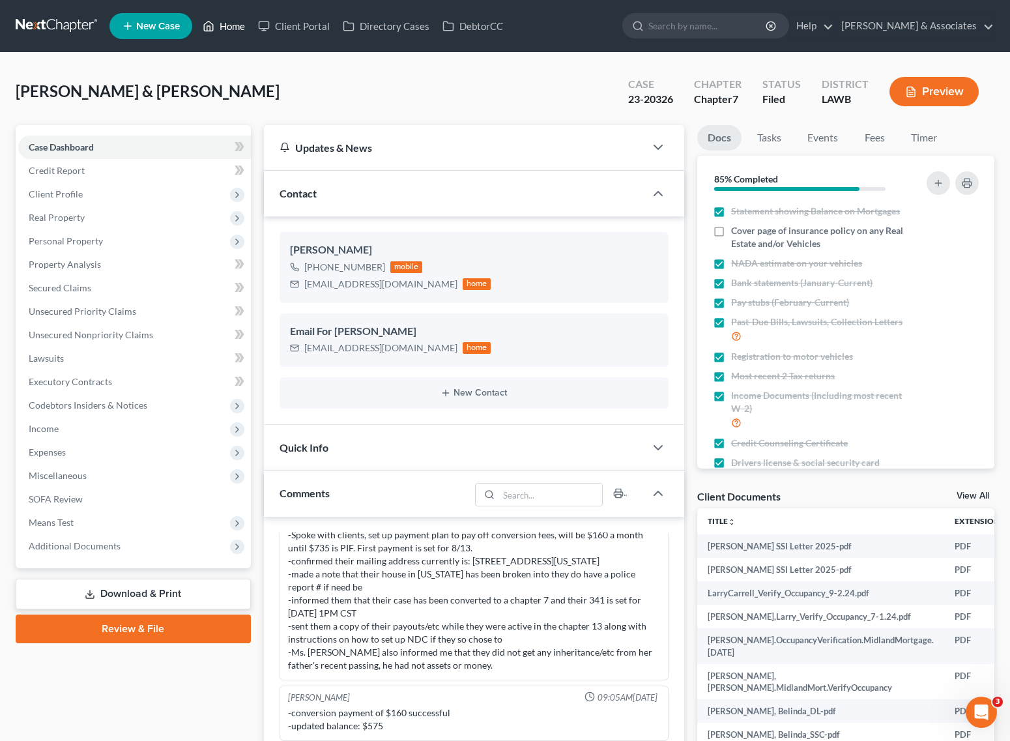
drag, startPoint x: 239, startPoint y: 22, endPoint x: 3, endPoint y: 63, distance: 238.9
click at [239, 22] on link "Home" at bounding box center [223, 25] width 55 height 23
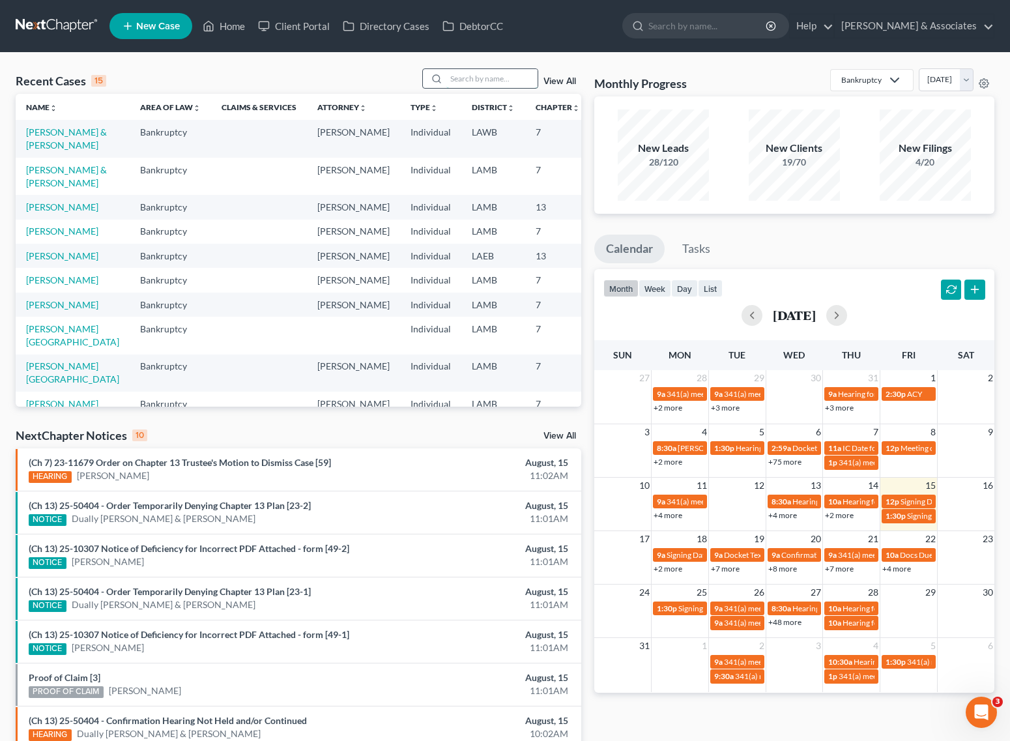
click at [478, 78] on input "search" at bounding box center [491, 78] width 91 height 19
type input "coycault"
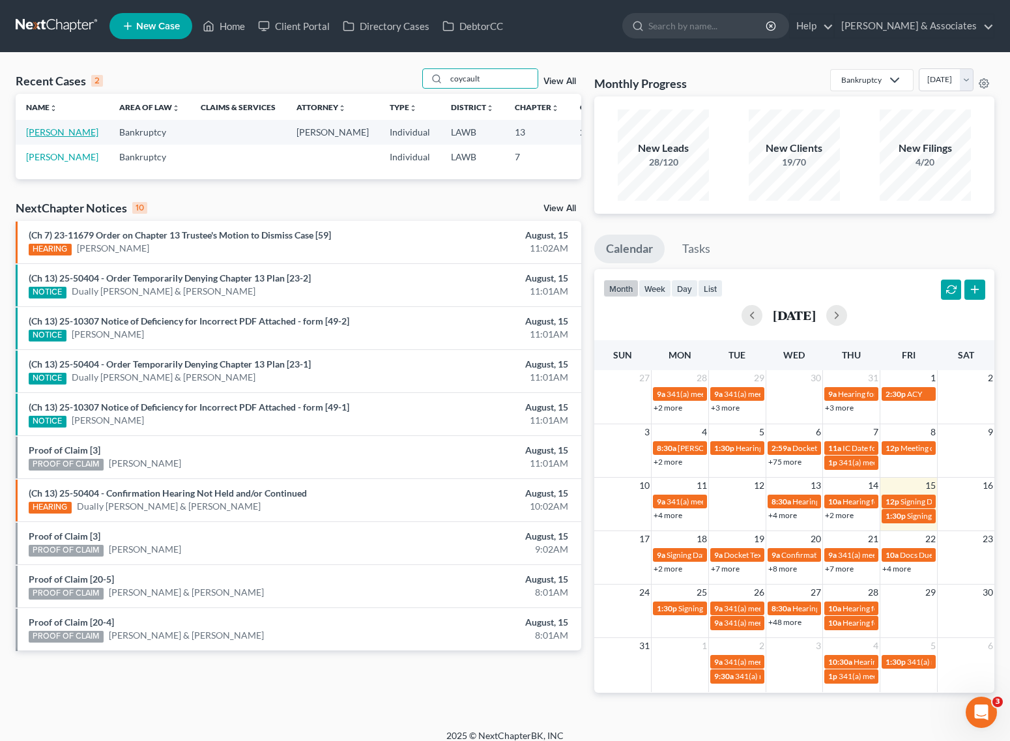
click at [35, 134] on link "[PERSON_NAME]" at bounding box center [62, 131] width 72 height 11
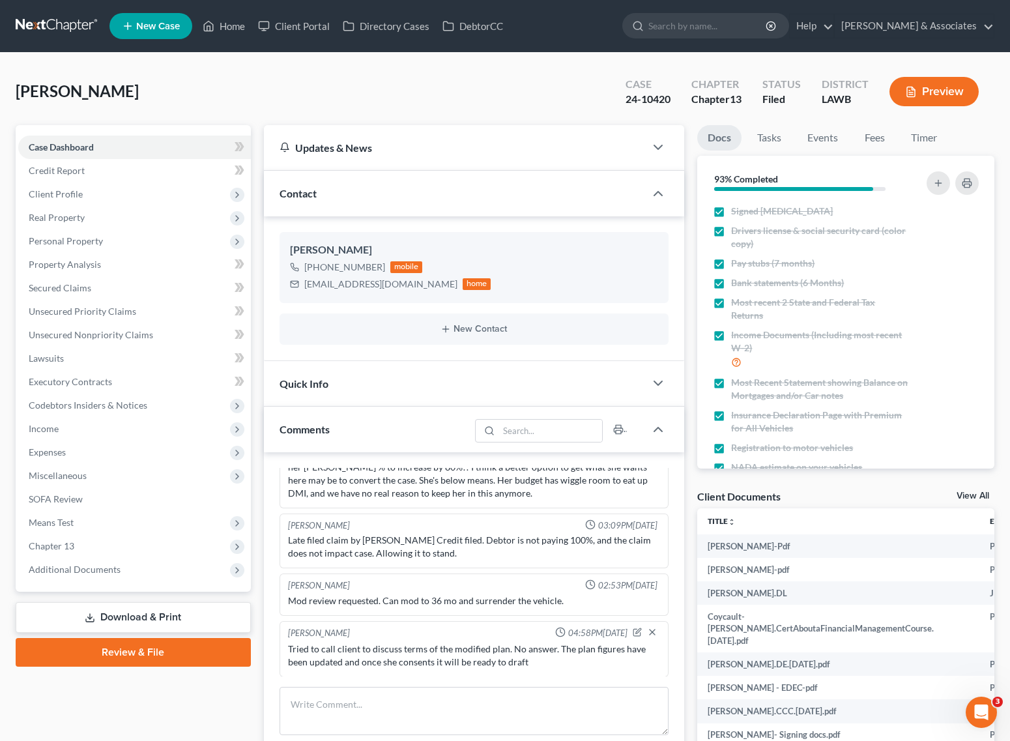
scroll to position [3796, 0]
click at [70, 571] on span "Additional Documents" at bounding box center [75, 569] width 92 height 11
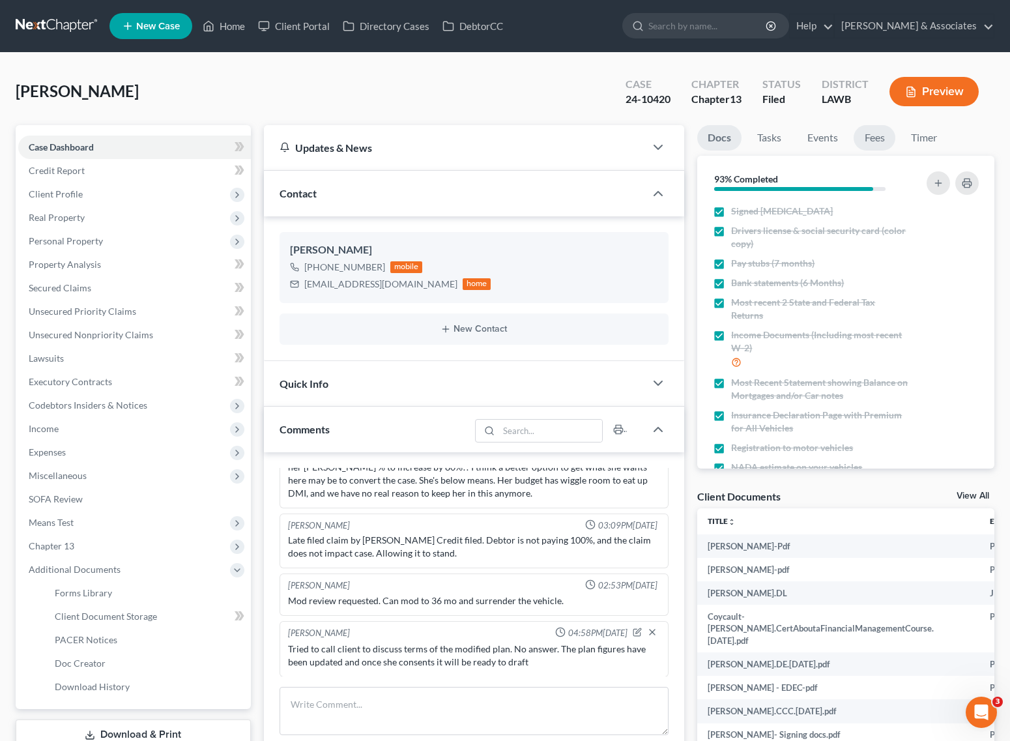
click at [881, 141] on link "Fees" at bounding box center [875, 137] width 42 height 25
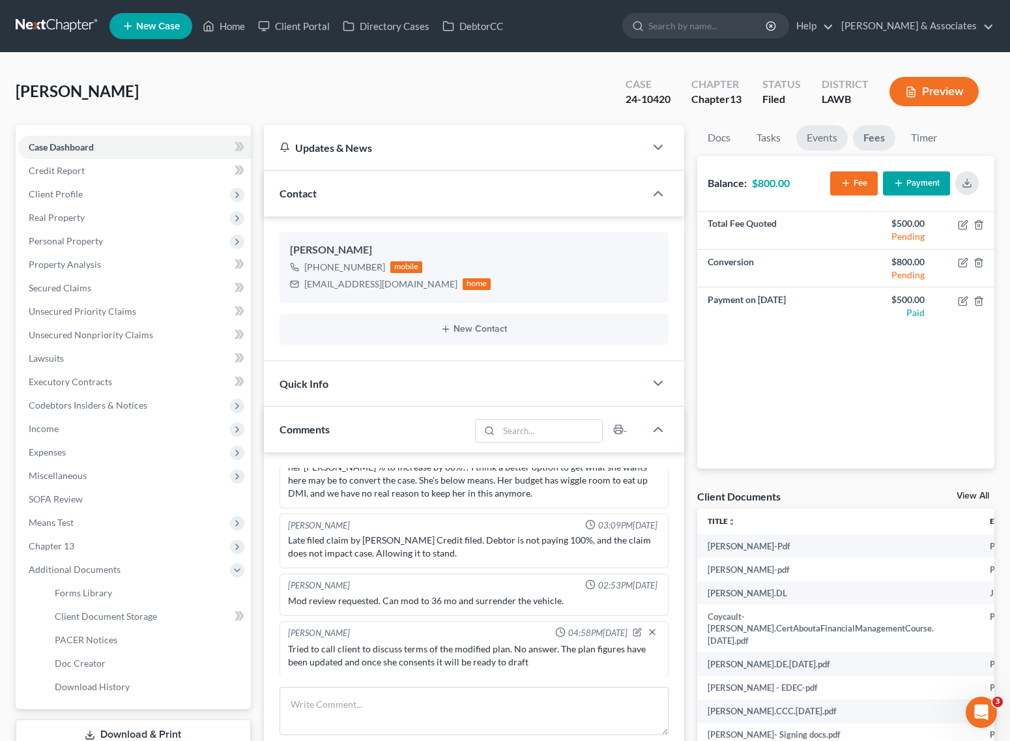
click at [841, 141] on link "Events" at bounding box center [821, 137] width 51 height 25
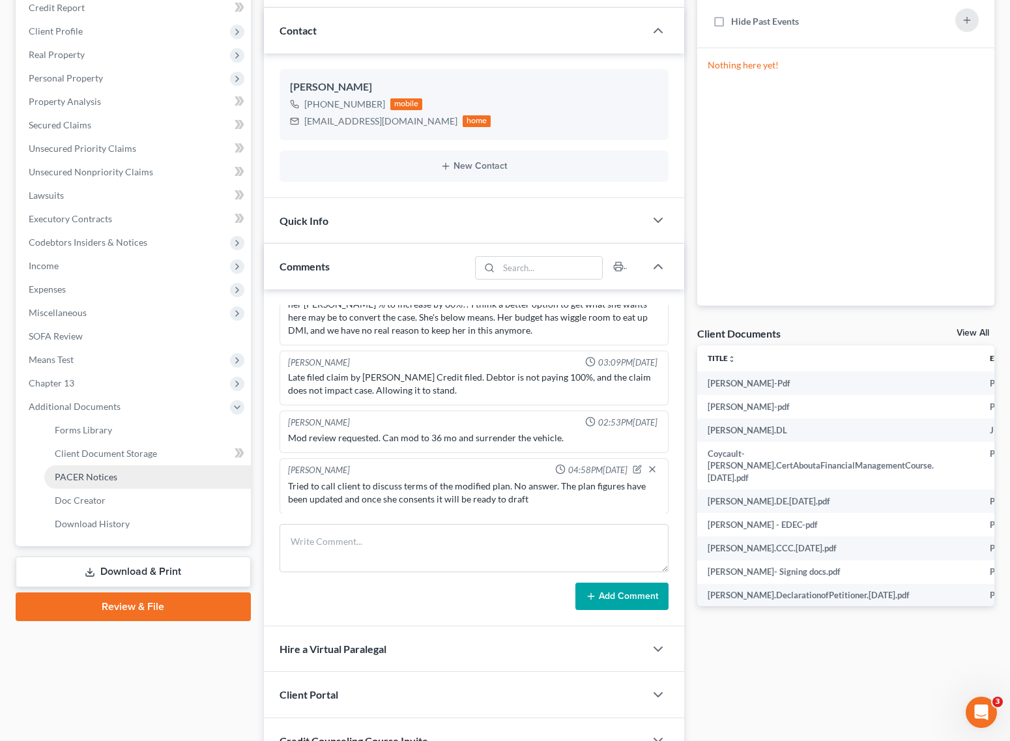
click at [119, 476] on link "PACER Notices" at bounding box center [147, 476] width 207 height 23
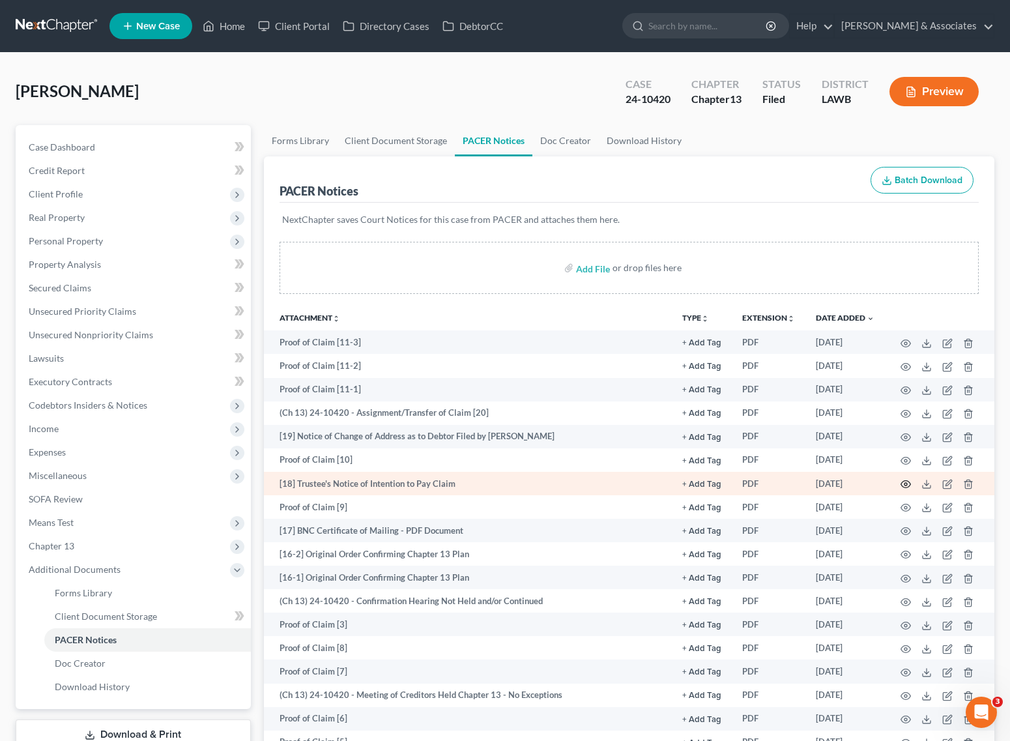
click at [908, 481] on icon "button" at bounding box center [906, 484] width 10 height 7
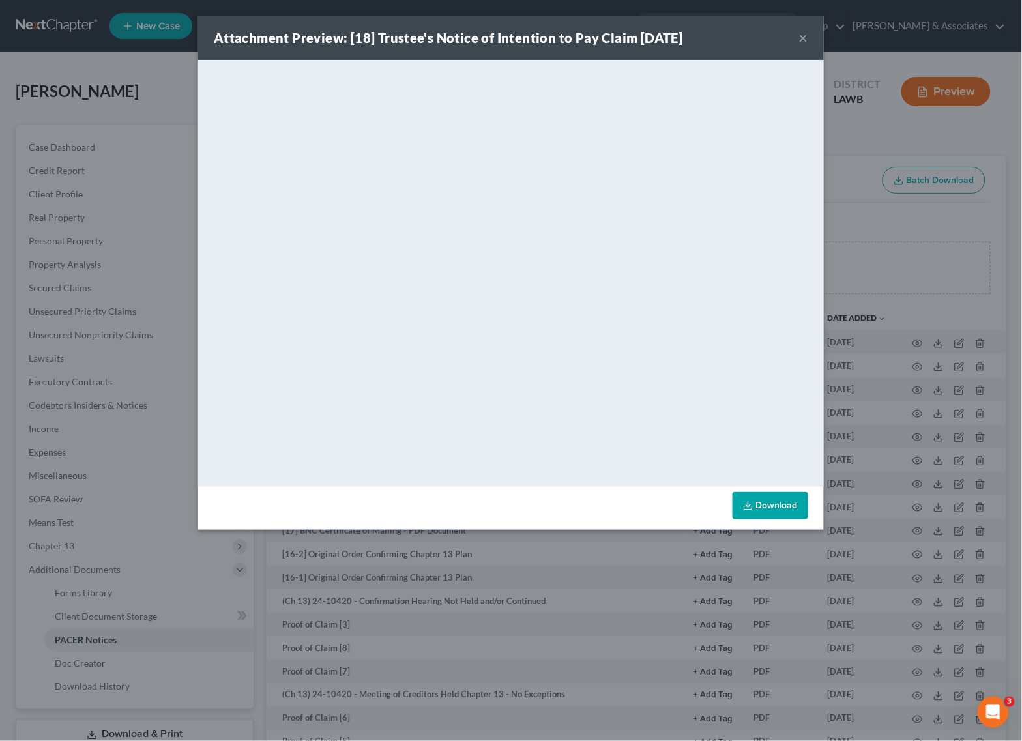
click at [808, 42] on button "×" at bounding box center [803, 38] width 9 height 16
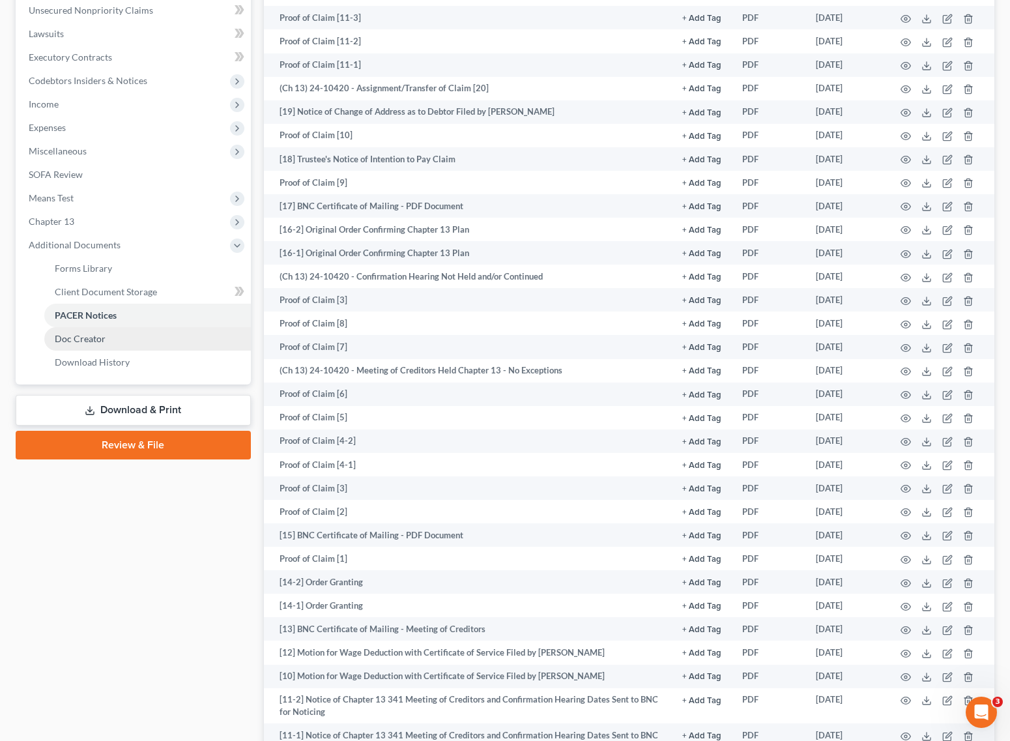
scroll to position [326, 0]
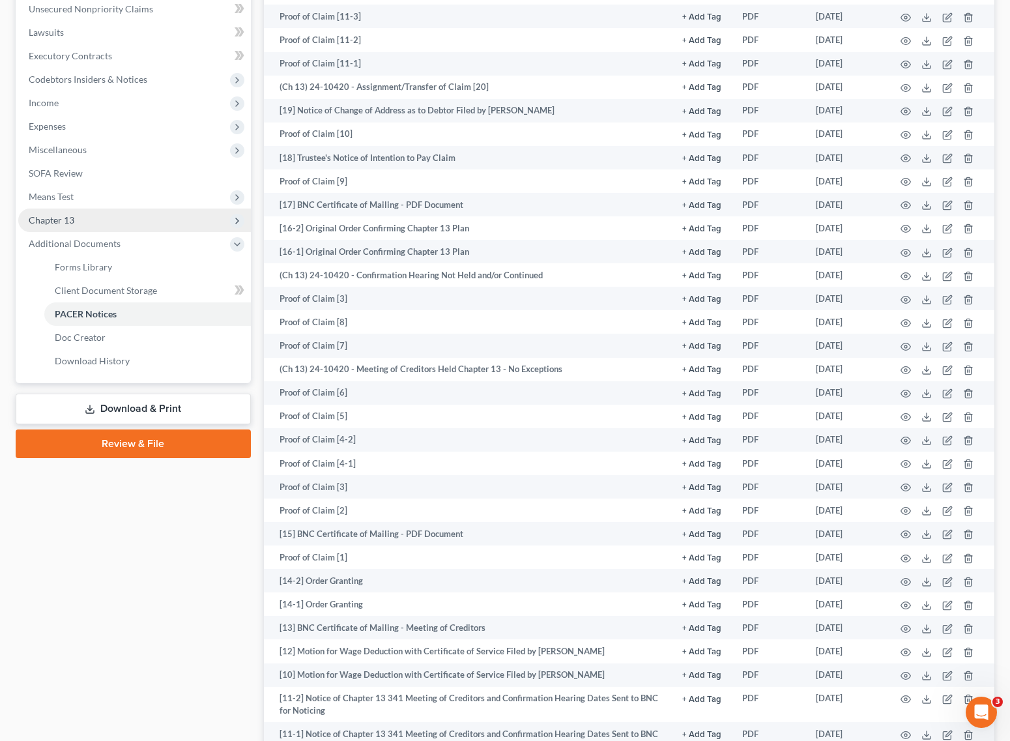
click at [76, 220] on span "Chapter 13" at bounding box center [134, 220] width 233 height 23
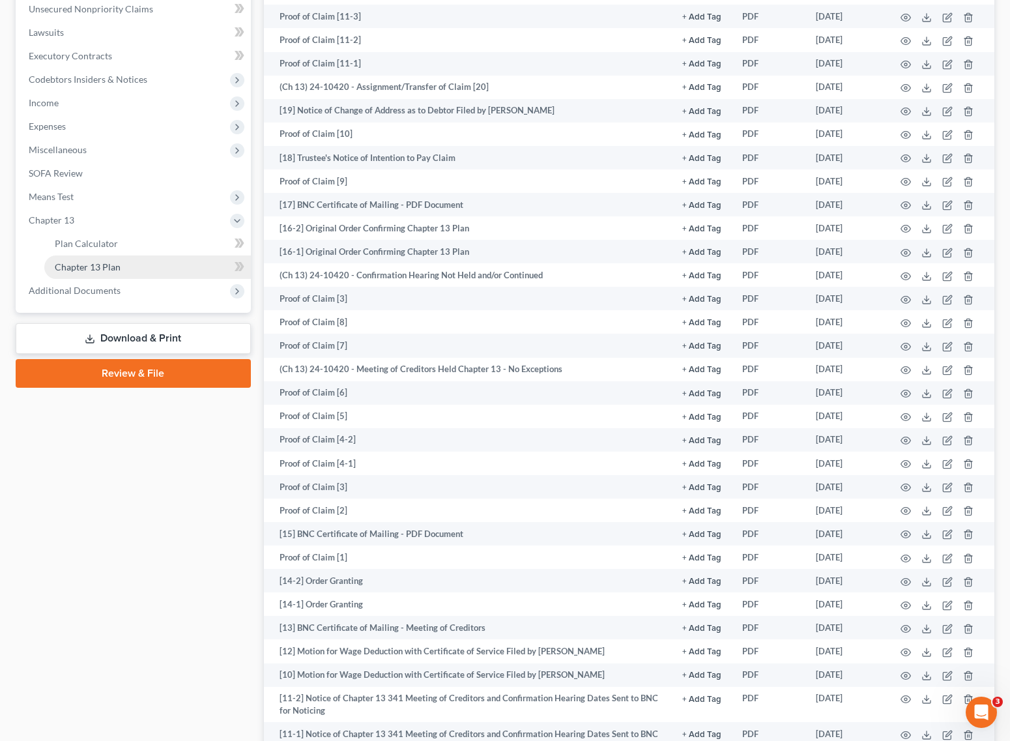
click at [109, 265] on span "Chapter 13 Plan" at bounding box center [88, 266] width 66 height 11
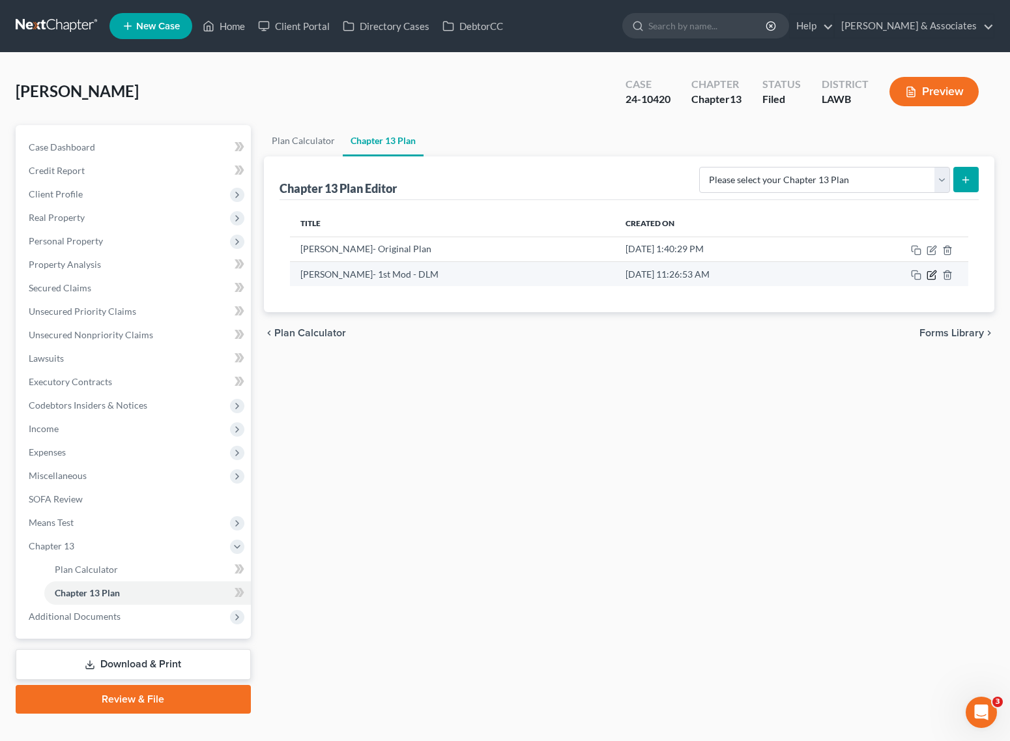
click at [931, 272] on icon "button" at bounding box center [931, 276] width 8 height 8
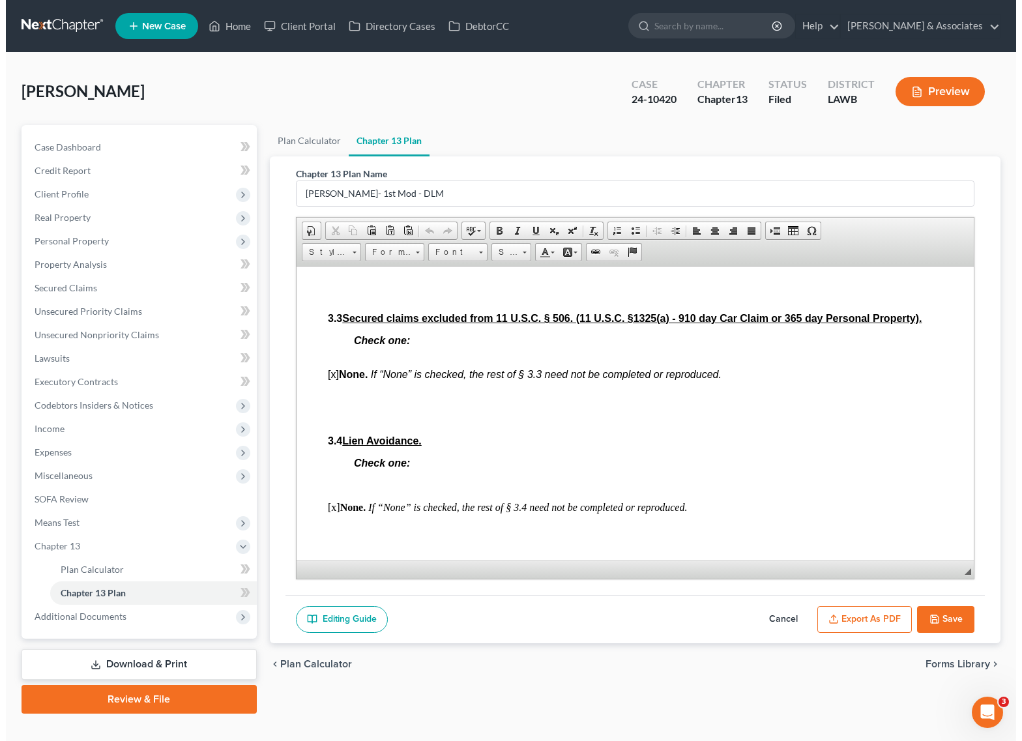
scroll to position [1629, 0]
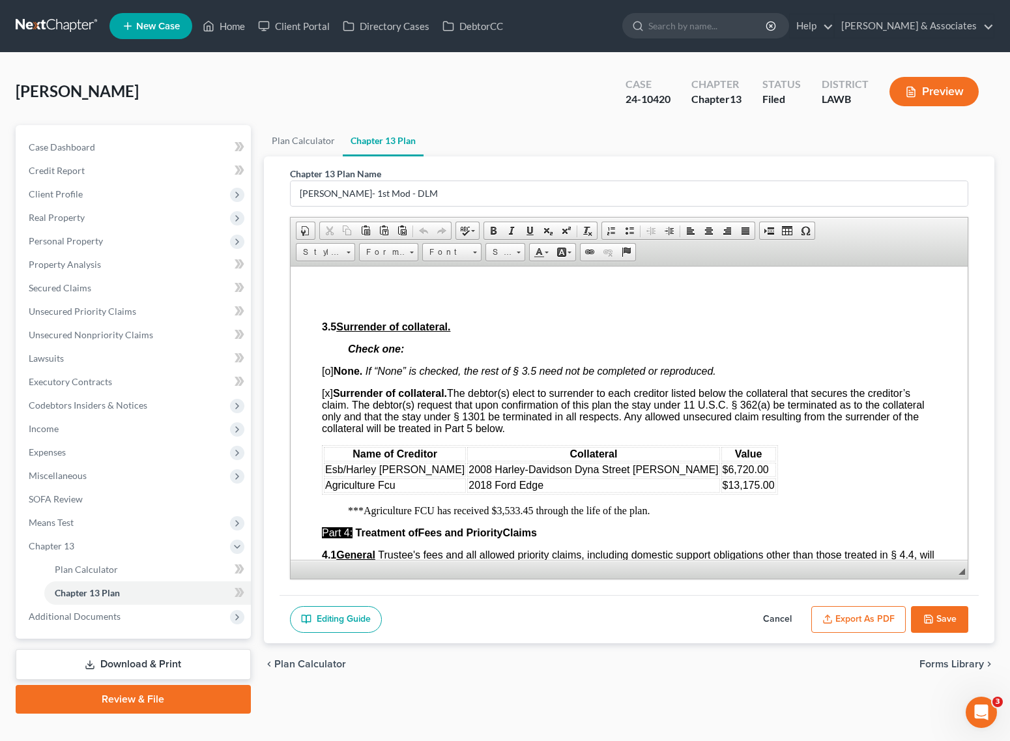
click at [841, 611] on button "Export as PDF" at bounding box center [858, 619] width 94 height 27
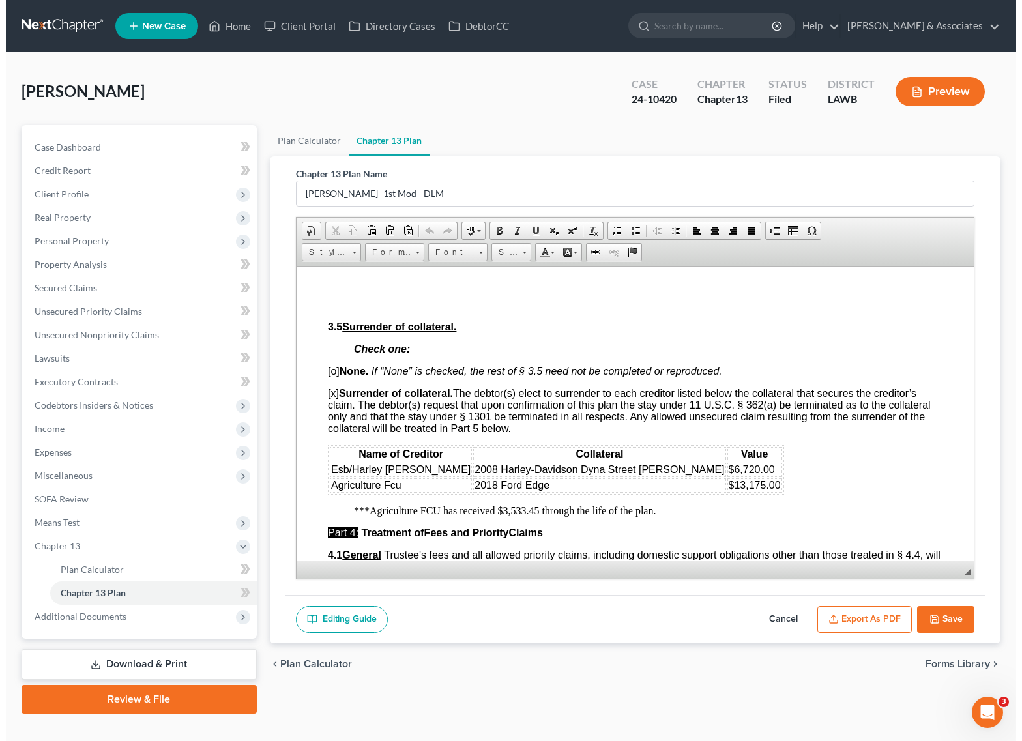
scroll to position [1604, 0]
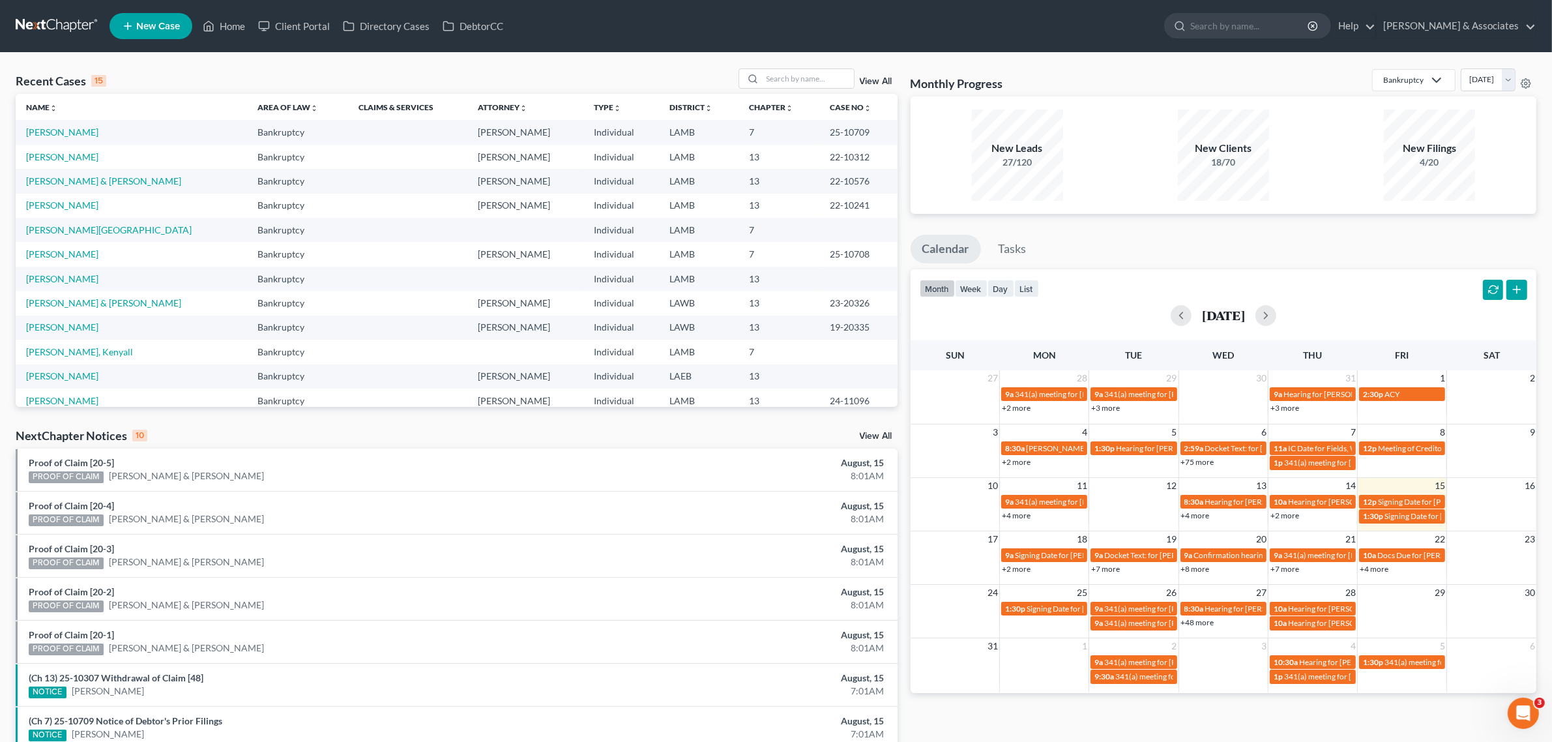
click at [196, 14] on link "Home" at bounding box center [223, 25] width 55 height 23
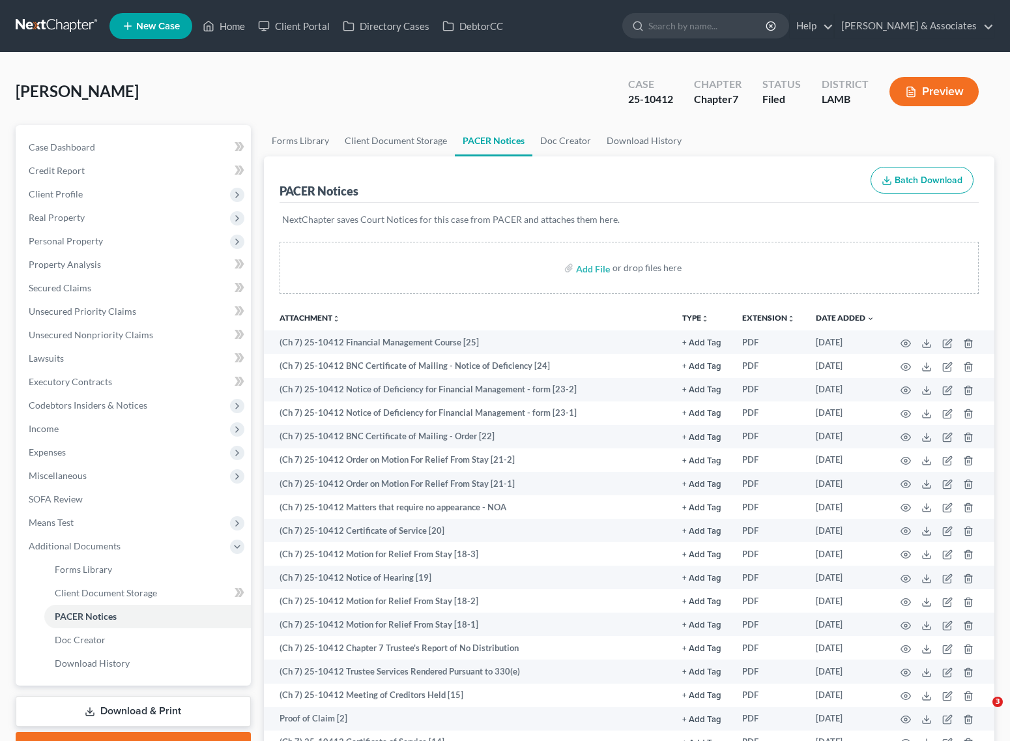
click at [236, 27] on link "Home" at bounding box center [223, 25] width 55 height 23
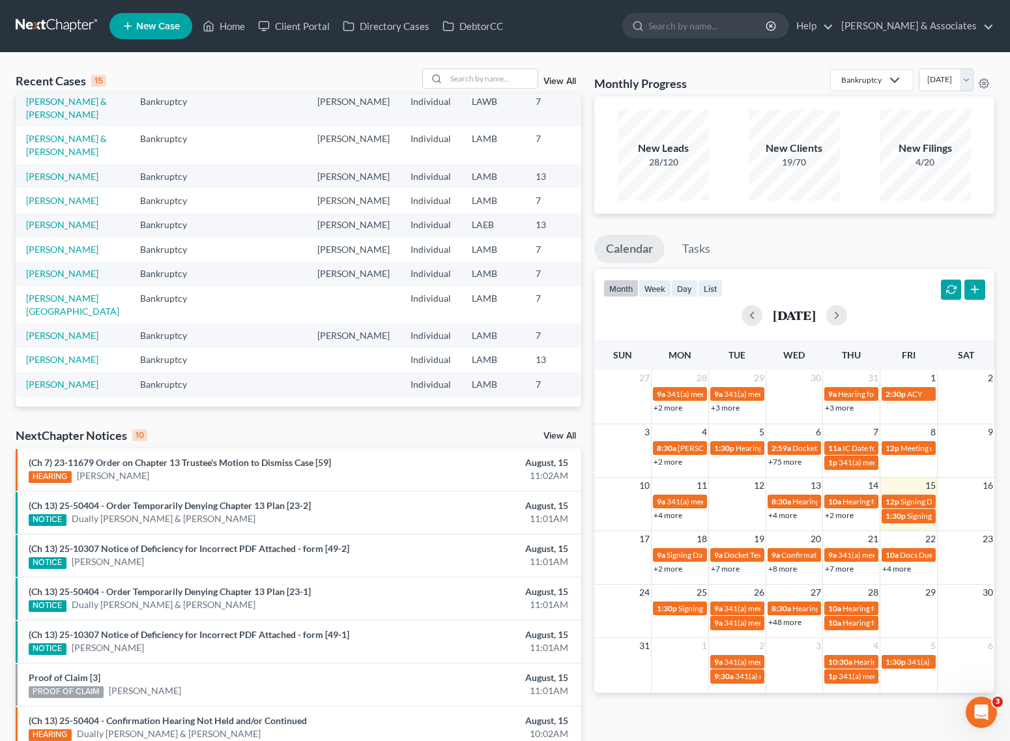
scroll to position [337, 0]
click at [40, 330] on link "[PERSON_NAME]" at bounding box center [62, 335] width 72 height 11
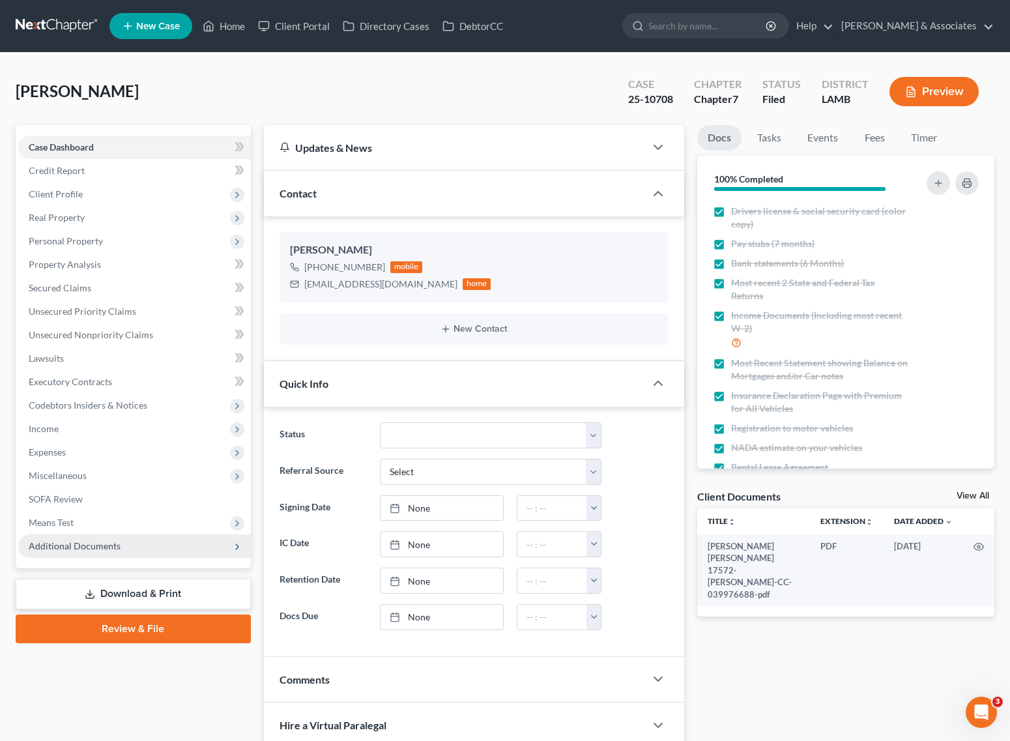
click at [85, 542] on span "Additional Documents" at bounding box center [75, 545] width 92 height 11
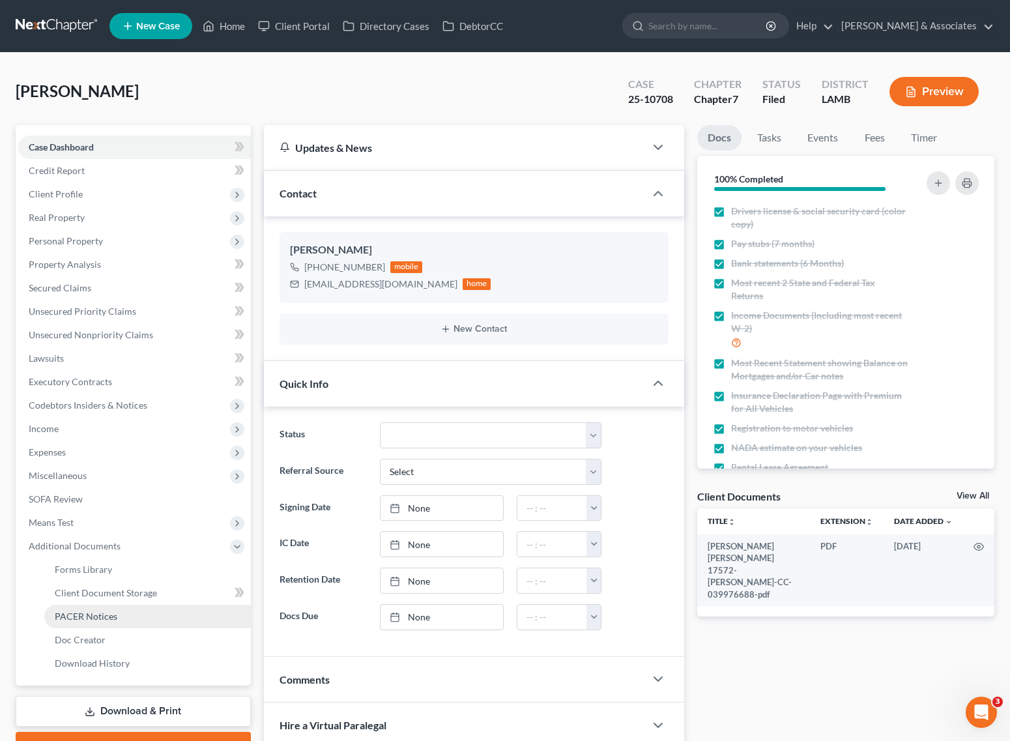
click at [88, 614] on span "PACER Notices" at bounding box center [86, 616] width 63 height 11
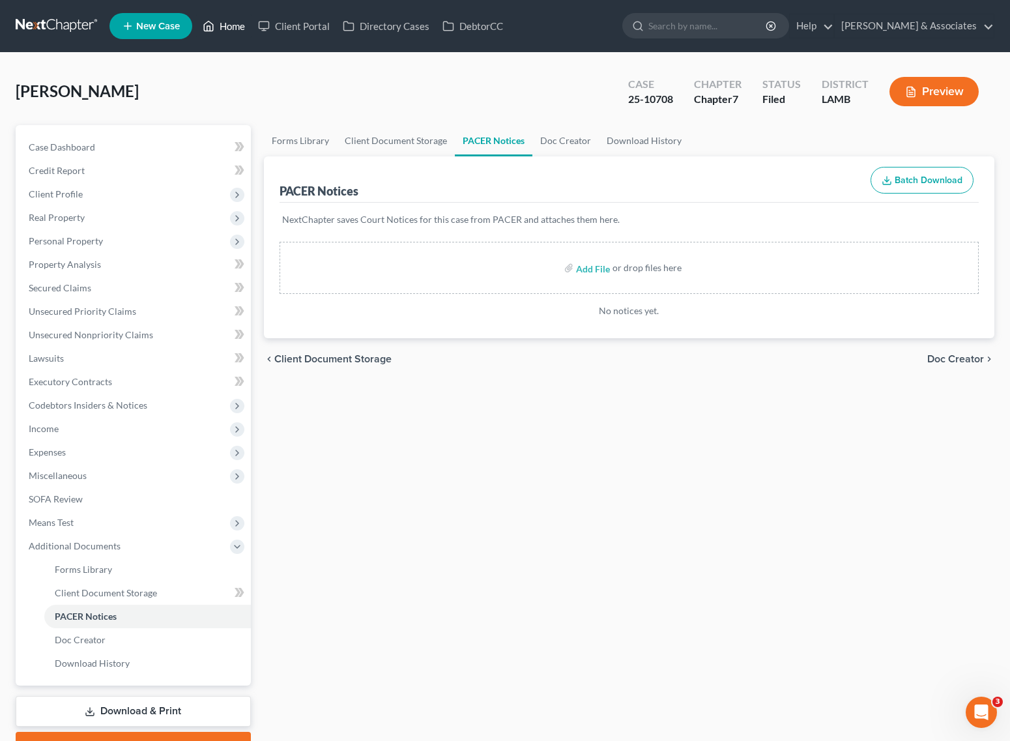
click at [223, 28] on link "Home" at bounding box center [223, 25] width 55 height 23
